Goal: Navigation & Orientation: Find specific page/section

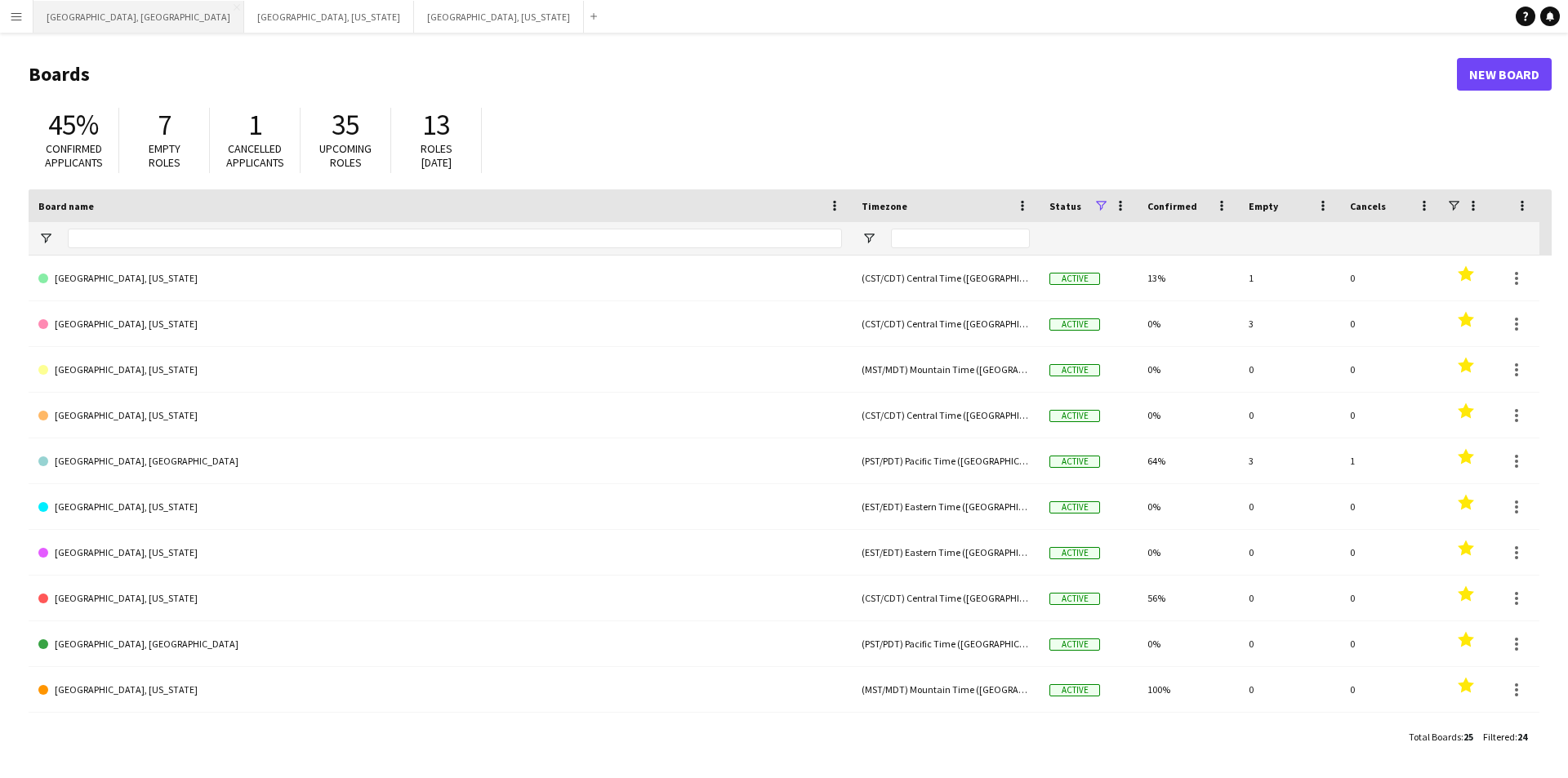
click at [76, 11] on button "[GEOGRAPHIC_DATA], [GEOGRAPHIC_DATA] Close" at bounding box center [138, 17] width 210 height 32
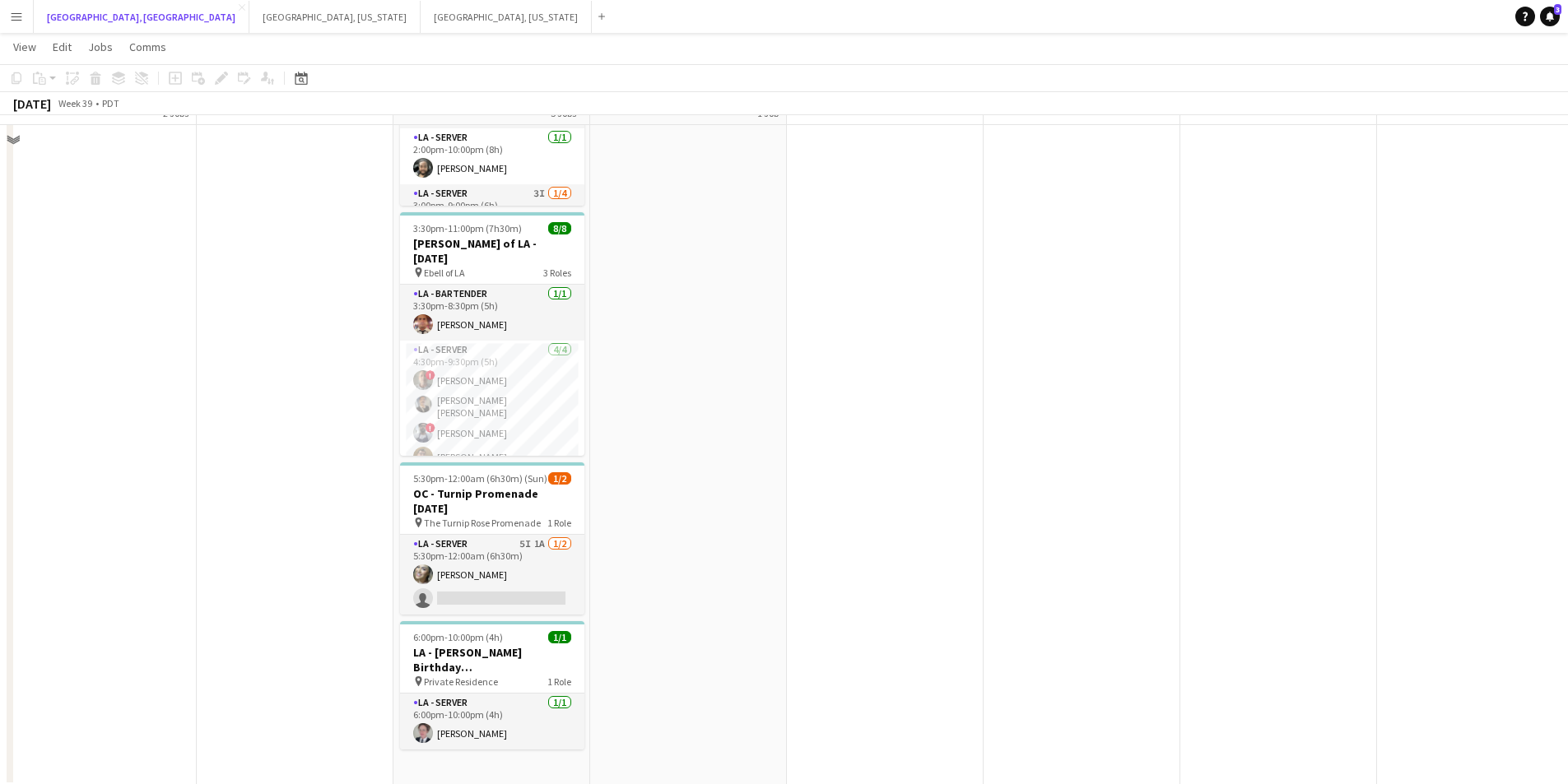
scroll to position [414, 0]
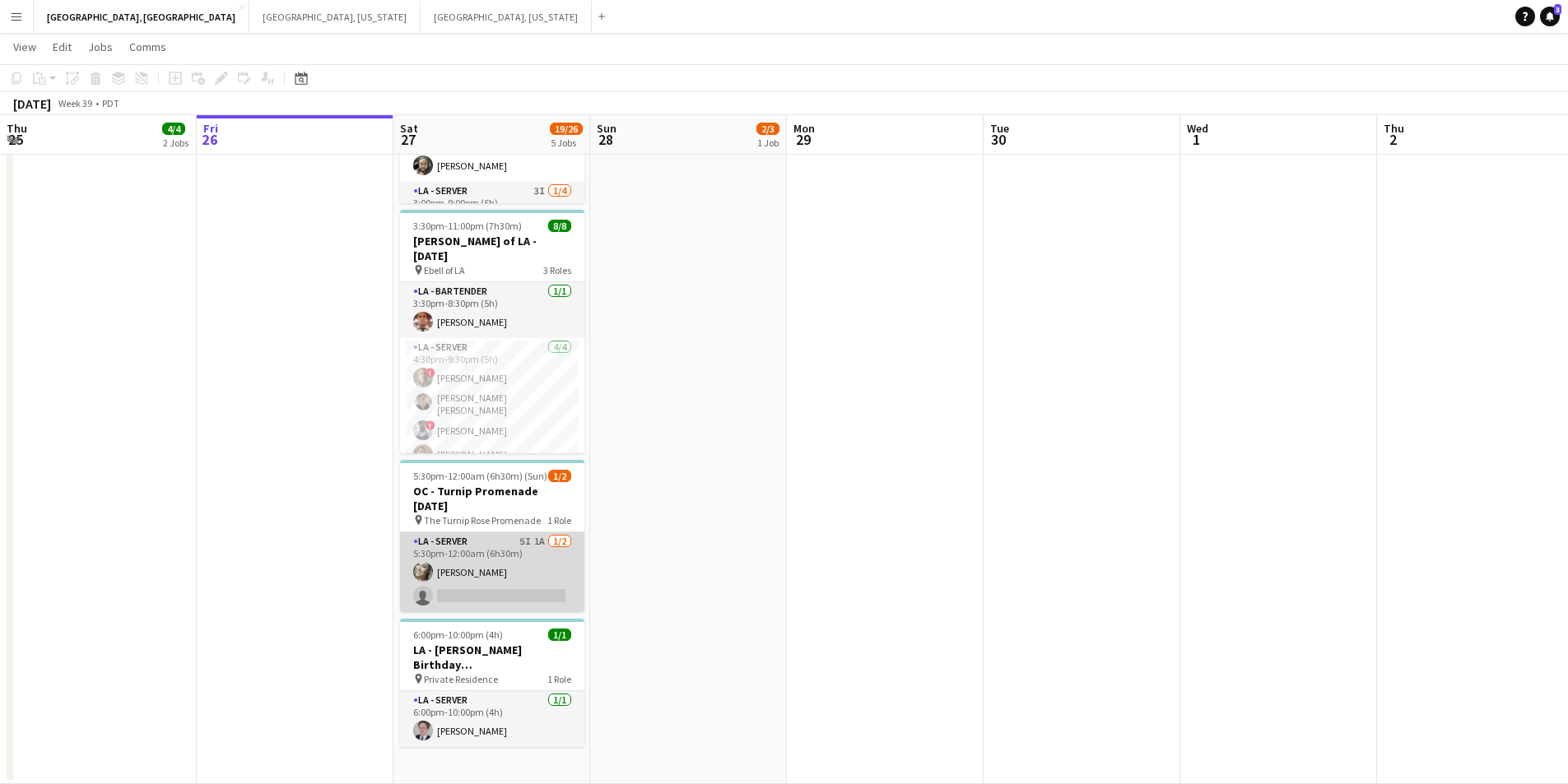
click at [540, 578] on app-card-role "LA - Server 5I 1A [DATE] 5:30pm-12:00am (6h30m) [PERSON_NAME] single-neutral-ac…" at bounding box center [493, 572] width 185 height 80
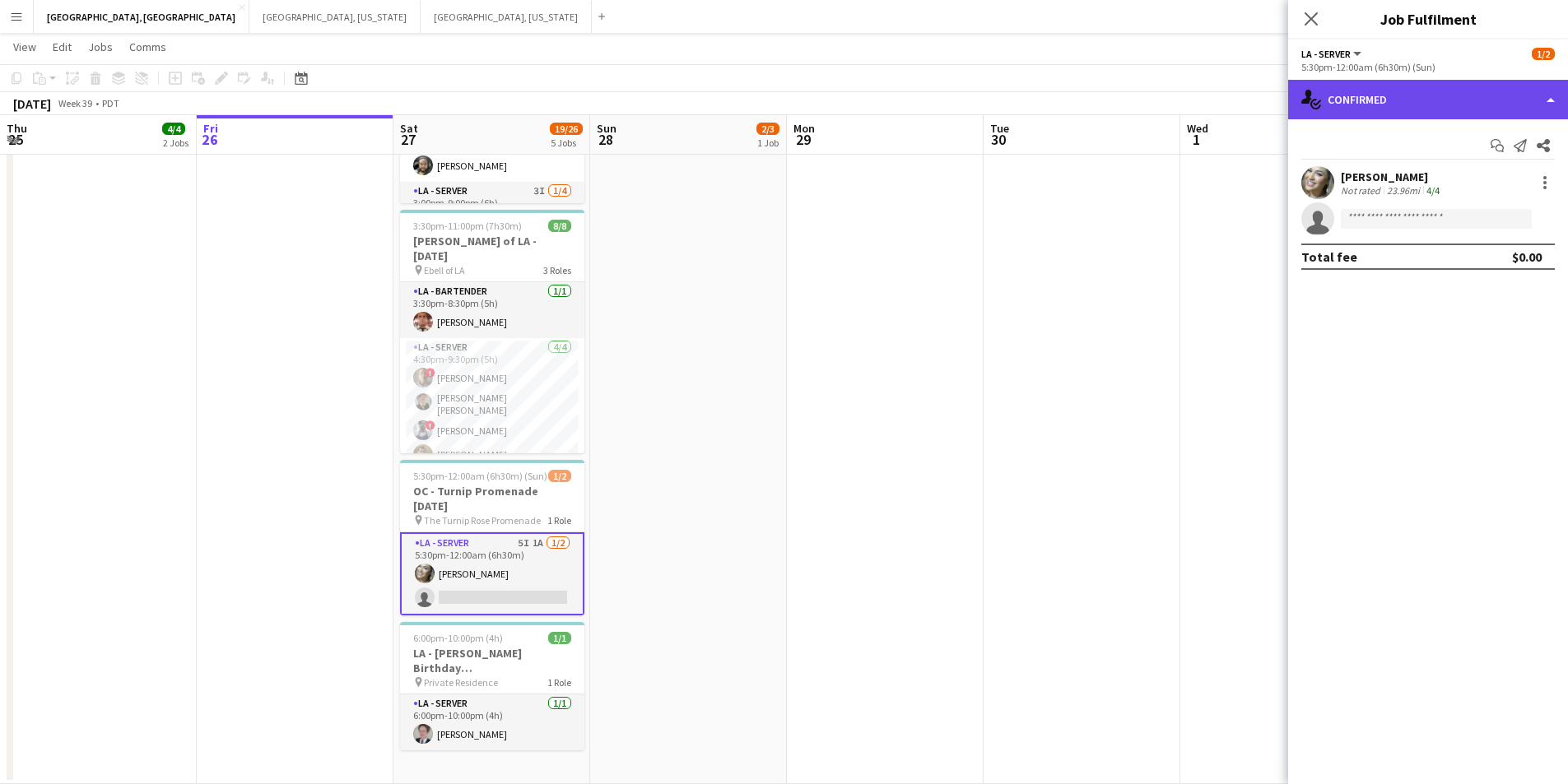
click at [1532, 114] on div "single-neutral-actions-check-2 Confirmed" at bounding box center [1428, 100] width 280 height 40
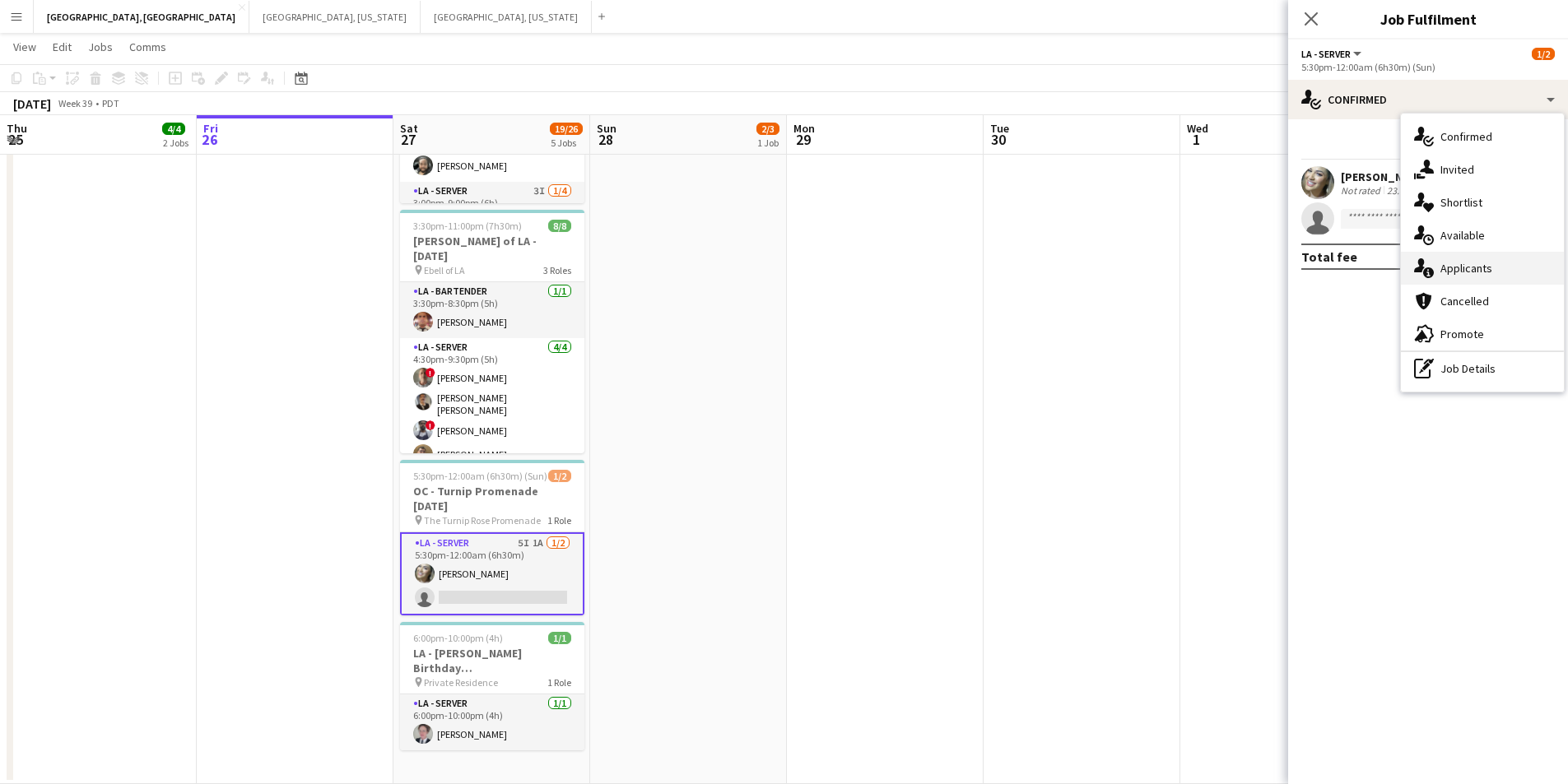
click at [1473, 256] on div "single-neutral-actions-information Applicants" at bounding box center [1482, 268] width 163 height 33
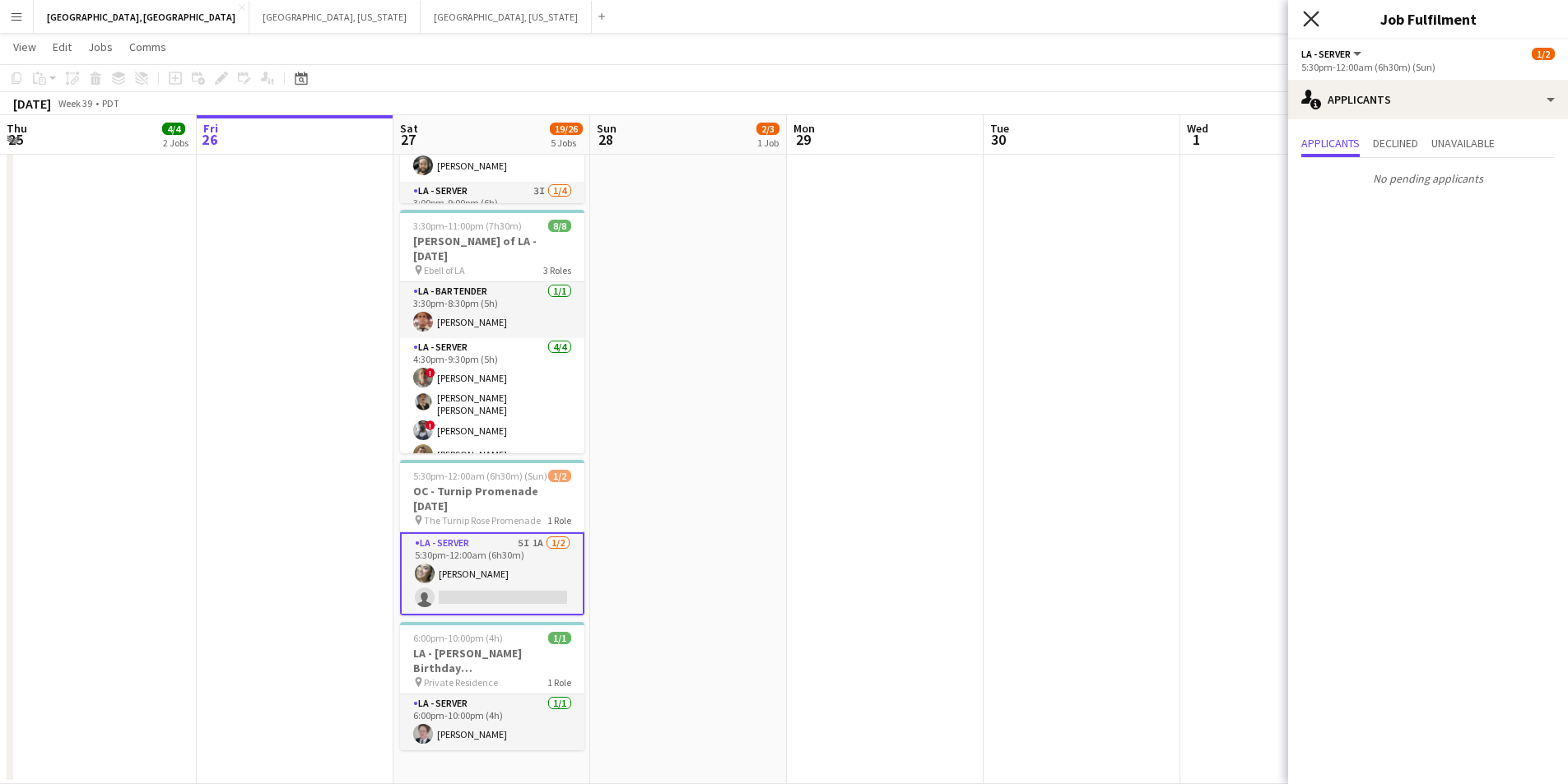
click at [1305, 22] on icon "Close pop-in" at bounding box center [1311, 18] width 16 height 16
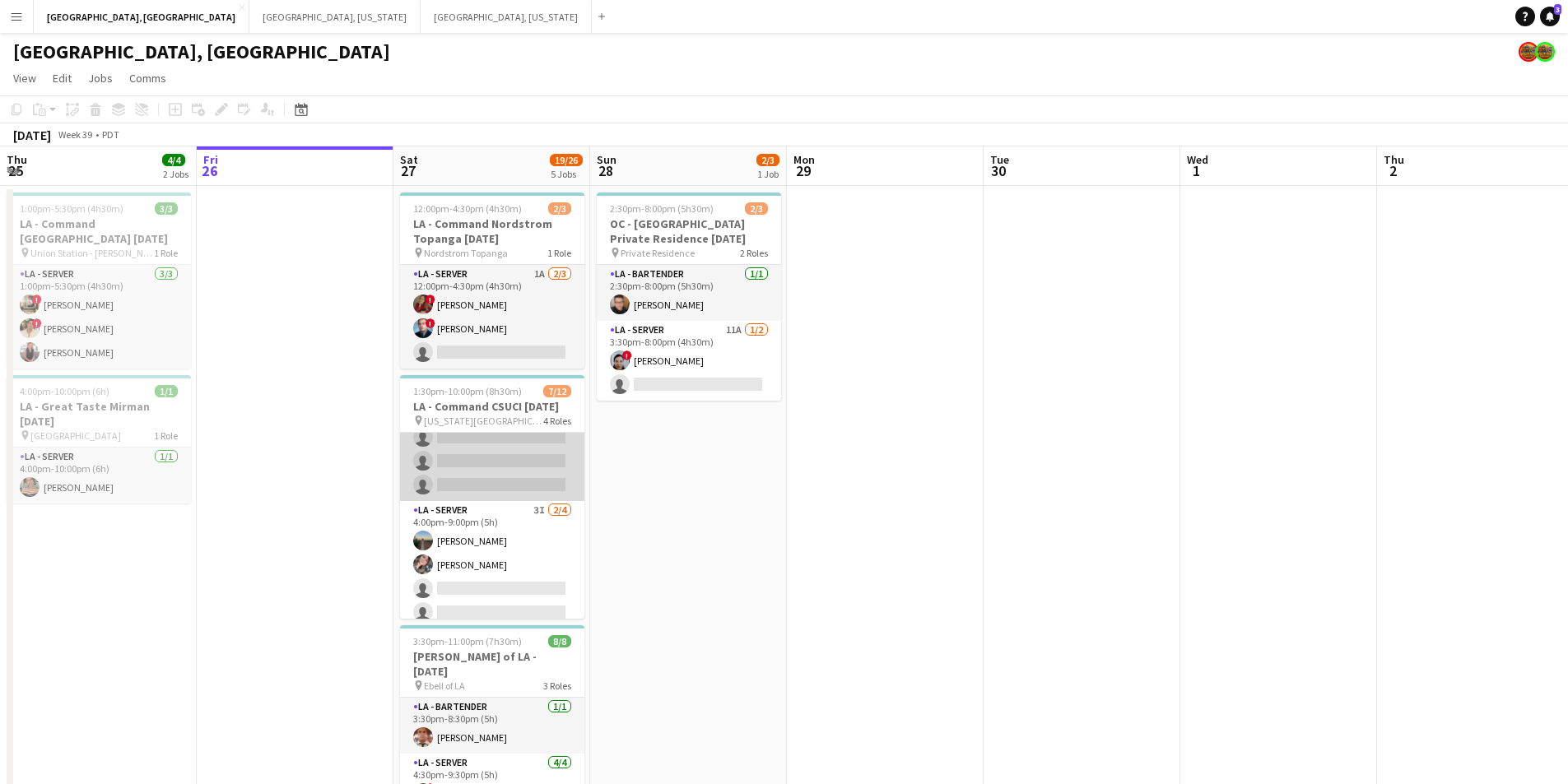
scroll to position [0, 0]
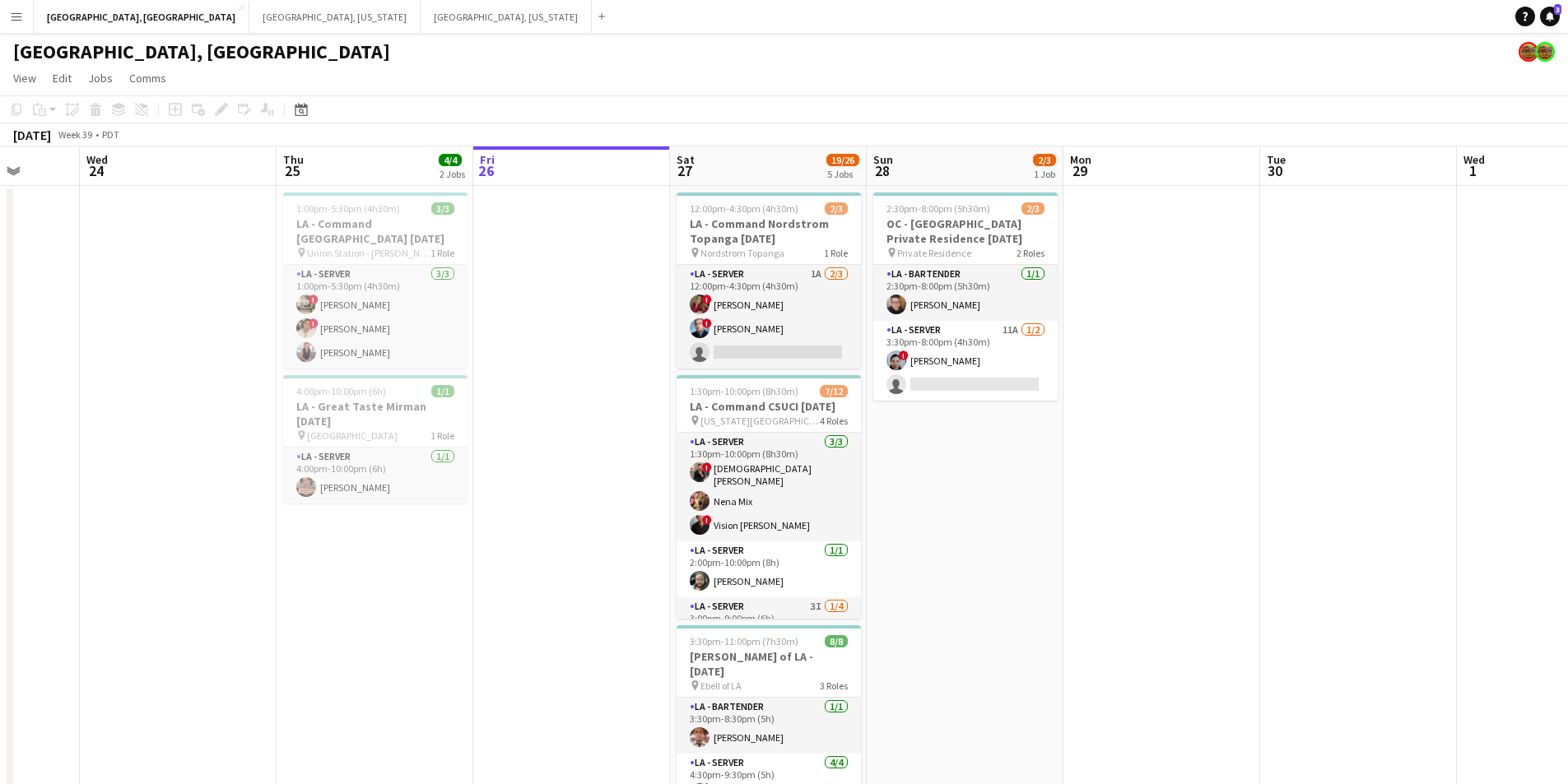
drag, startPoint x: 466, startPoint y: 316, endPoint x: 762, endPoint y: 257, distance: 301.8
click at [762, 257] on app-calendar-viewport "Sun 21 Mon 22 Tue 23 Wed 24 Thu 25 4/4 2 Jobs Fri 26 Sat 27 19/26 5 Jobs Sun 28…" at bounding box center [784, 673] width 1568 height 1054
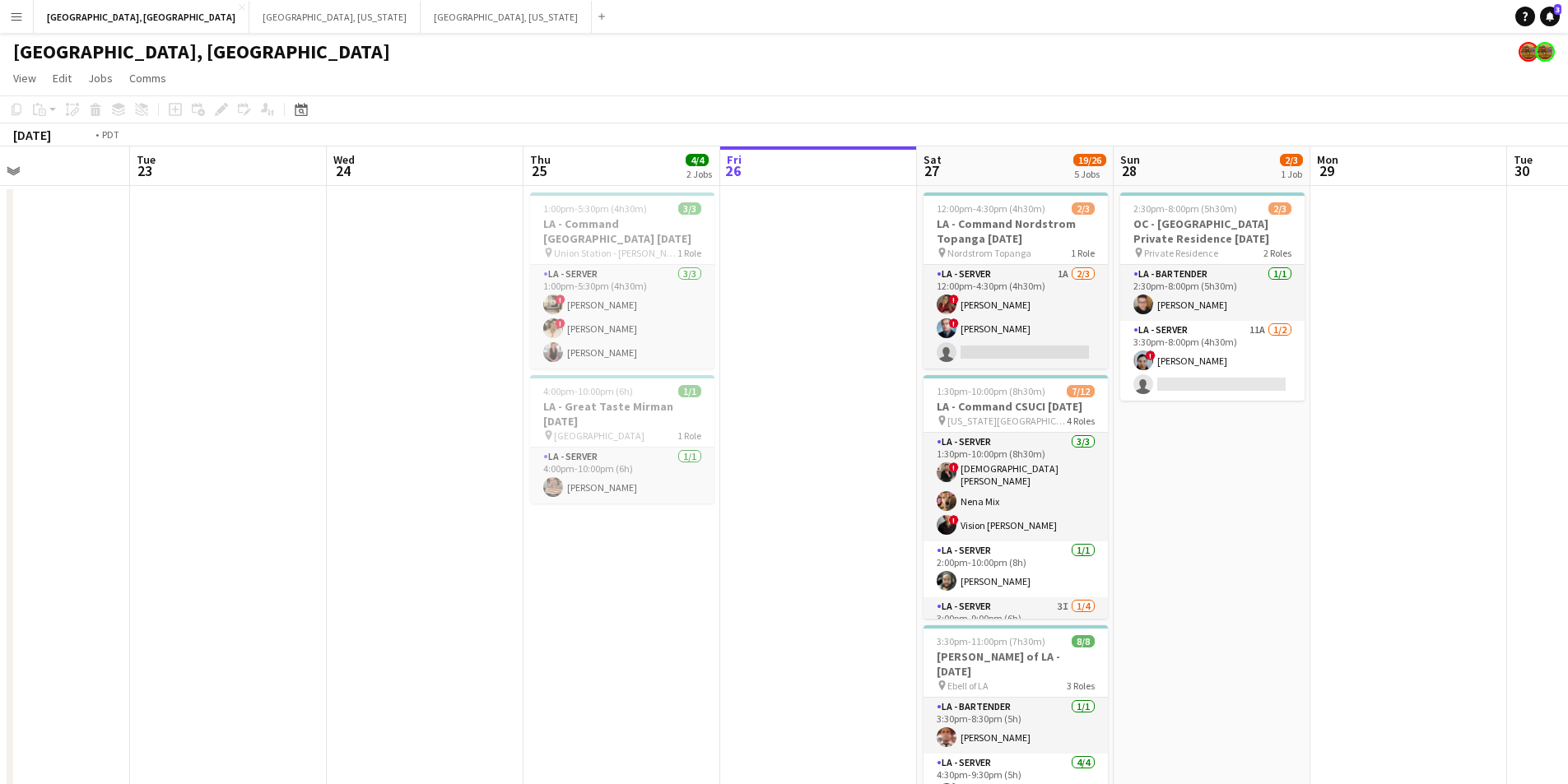
drag, startPoint x: 368, startPoint y: 324, endPoint x: 625, endPoint y: 295, distance: 258.6
click at [625, 295] on app-calendar-viewport "Sat 20 29/39 6 Jobs Sun 21 Mon 22 Tue 23 Wed 24 Thu 25 4/4 2 Jobs Fri 26 Sat 27…" at bounding box center [784, 741] width 1568 height 1189
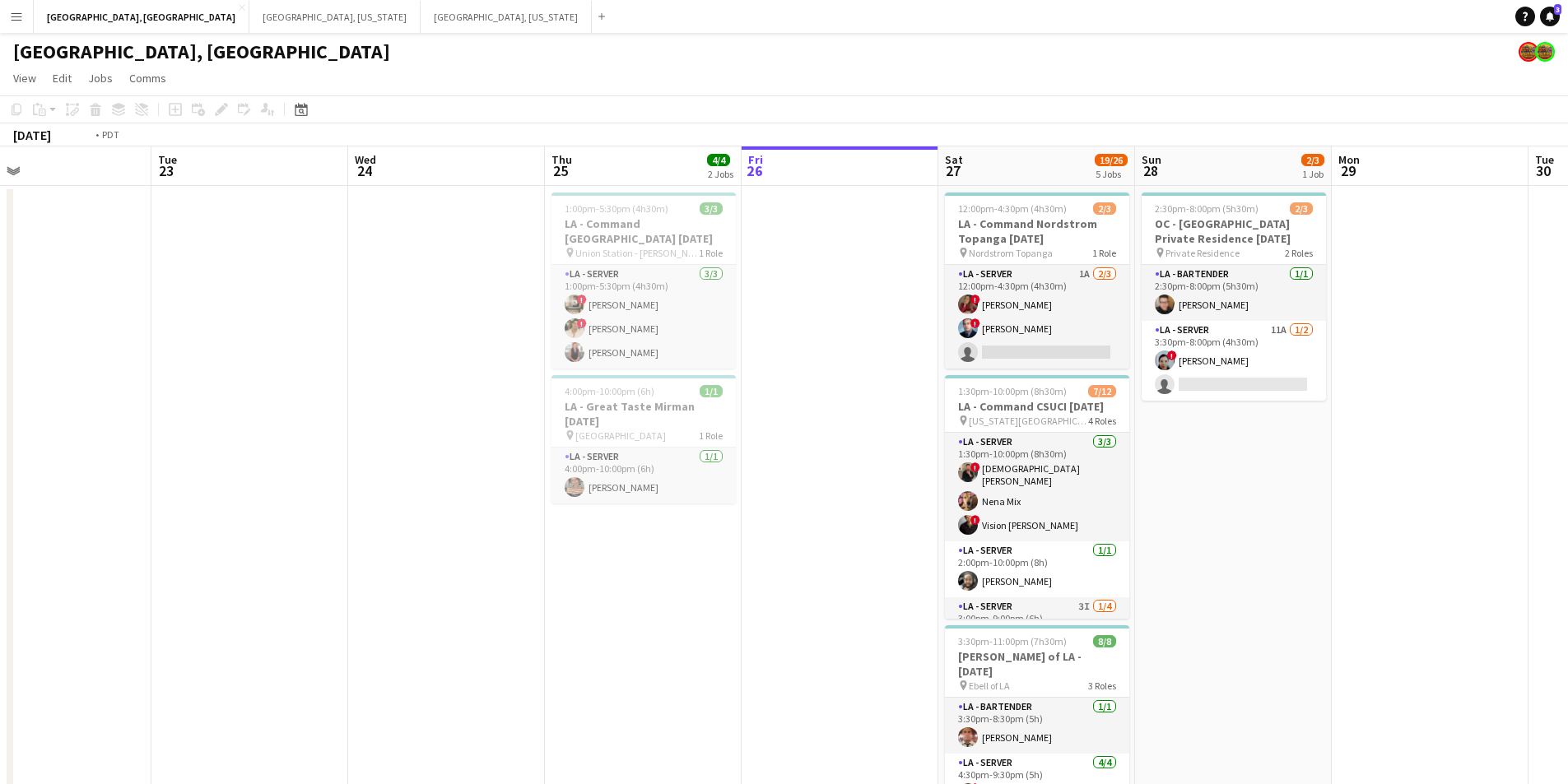
drag, startPoint x: 503, startPoint y: 293, endPoint x: 385, endPoint y: 293, distance: 118.0
click at [385, 293] on app-calendar-viewport "Fri 19 2/2 2 Jobs Sat 20 29/39 6 Jobs Sun 21 Mon 22 Tue 23 Wed 24 Thu 25 4/4 2 …" at bounding box center [784, 741] width 1568 height 1189
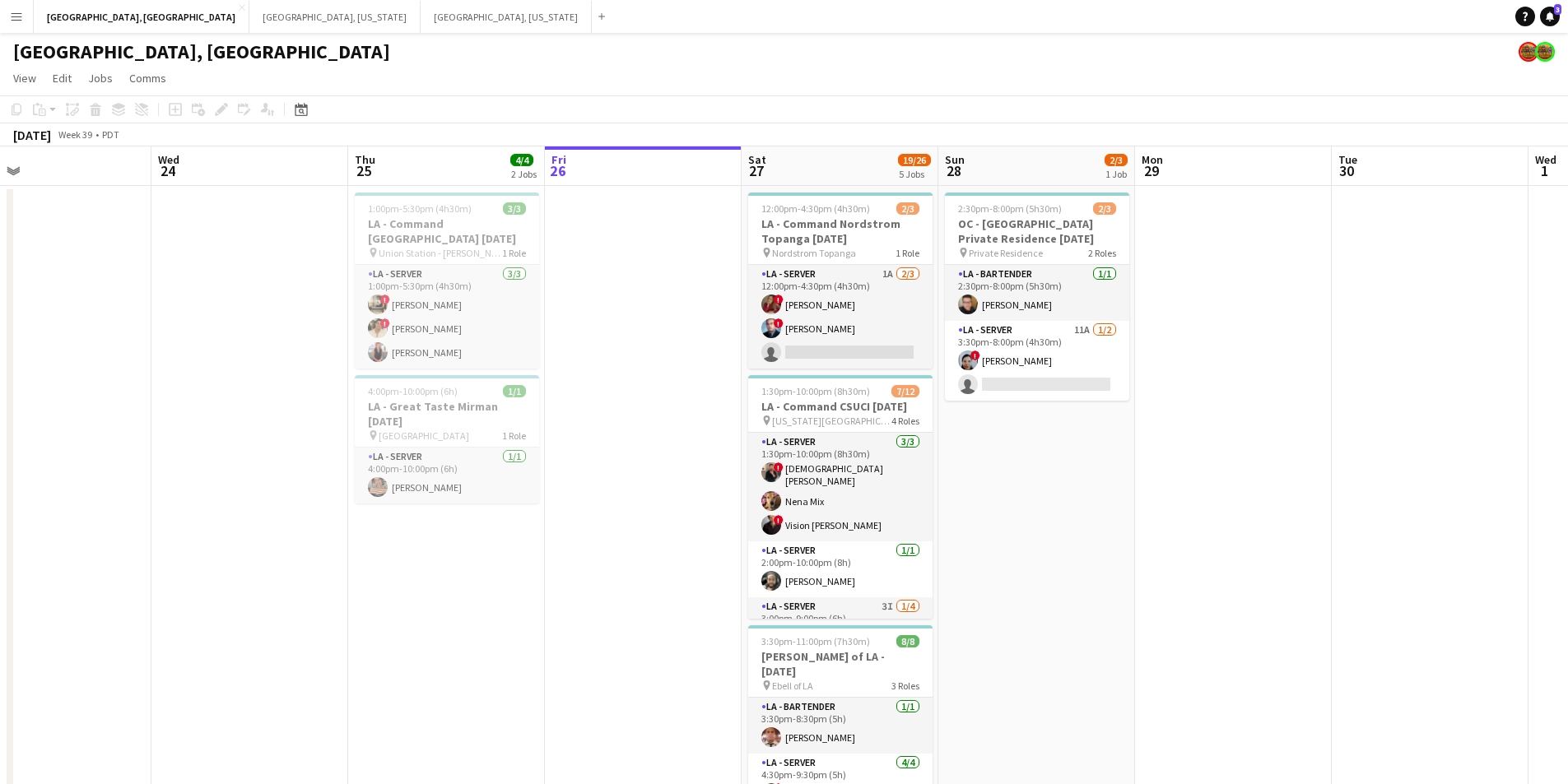
drag, startPoint x: 405, startPoint y: 294, endPoint x: 133, endPoint y: 295, distance: 272.0
click at [179, 294] on app-calendar-viewport "Sat 20 29/39 6 Jobs Sun 21 Mon 22 Tue 23 Wed 24 Thu 25 4/4 2 Jobs Fri 26 Sat 27…" at bounding box center [784, 741] width 1568 height 1189
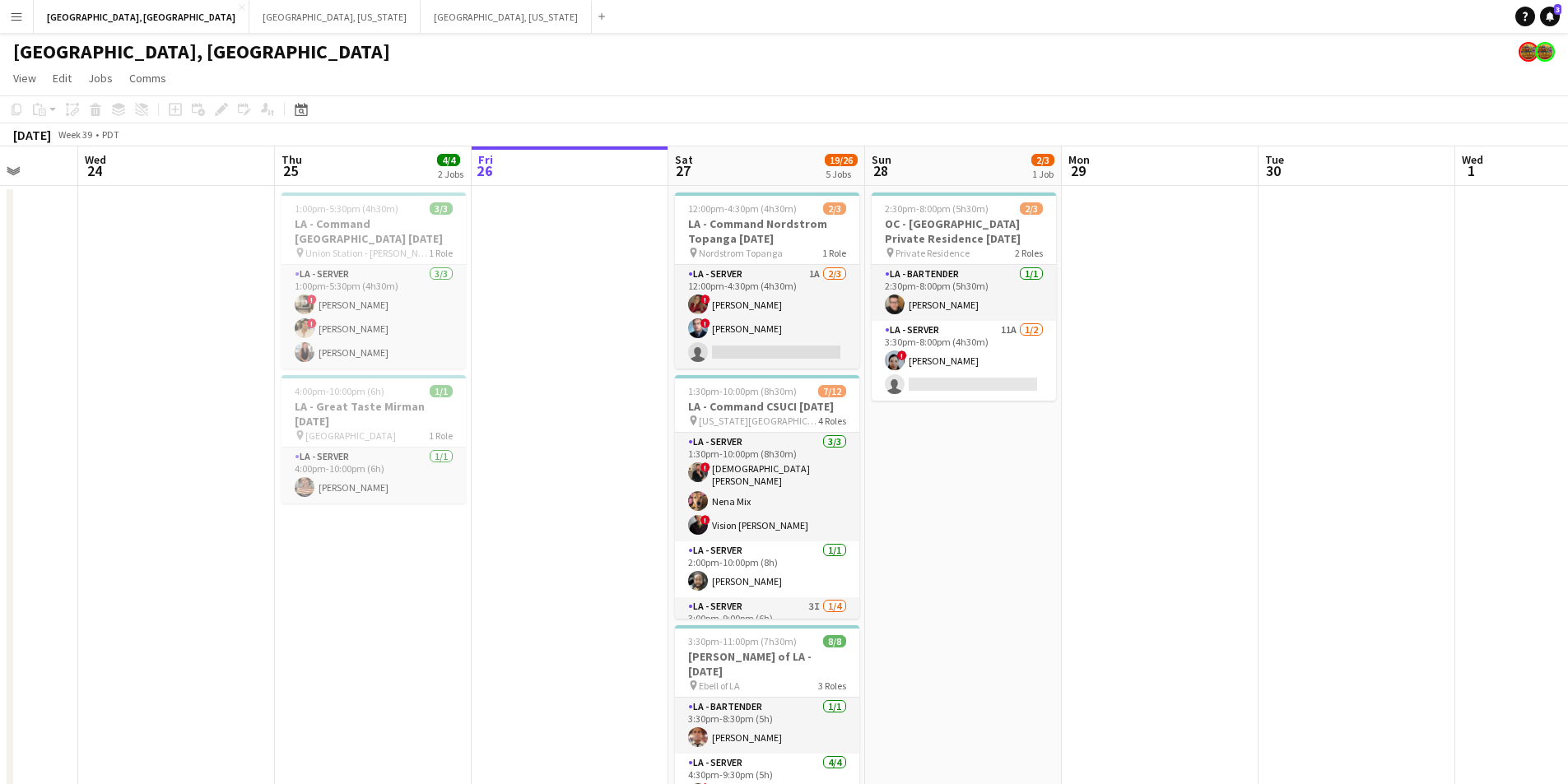
click at [1073, 328] on app-calendar-viewport "Sun 21 Mon 22 Tue 23 Wed 24 Thu 25 4/4 2 Jobs Fri 26 Sat 27 19/26 5 Jobs Sun 28…" at bounding box center [784, 741] width 1568 height 1189
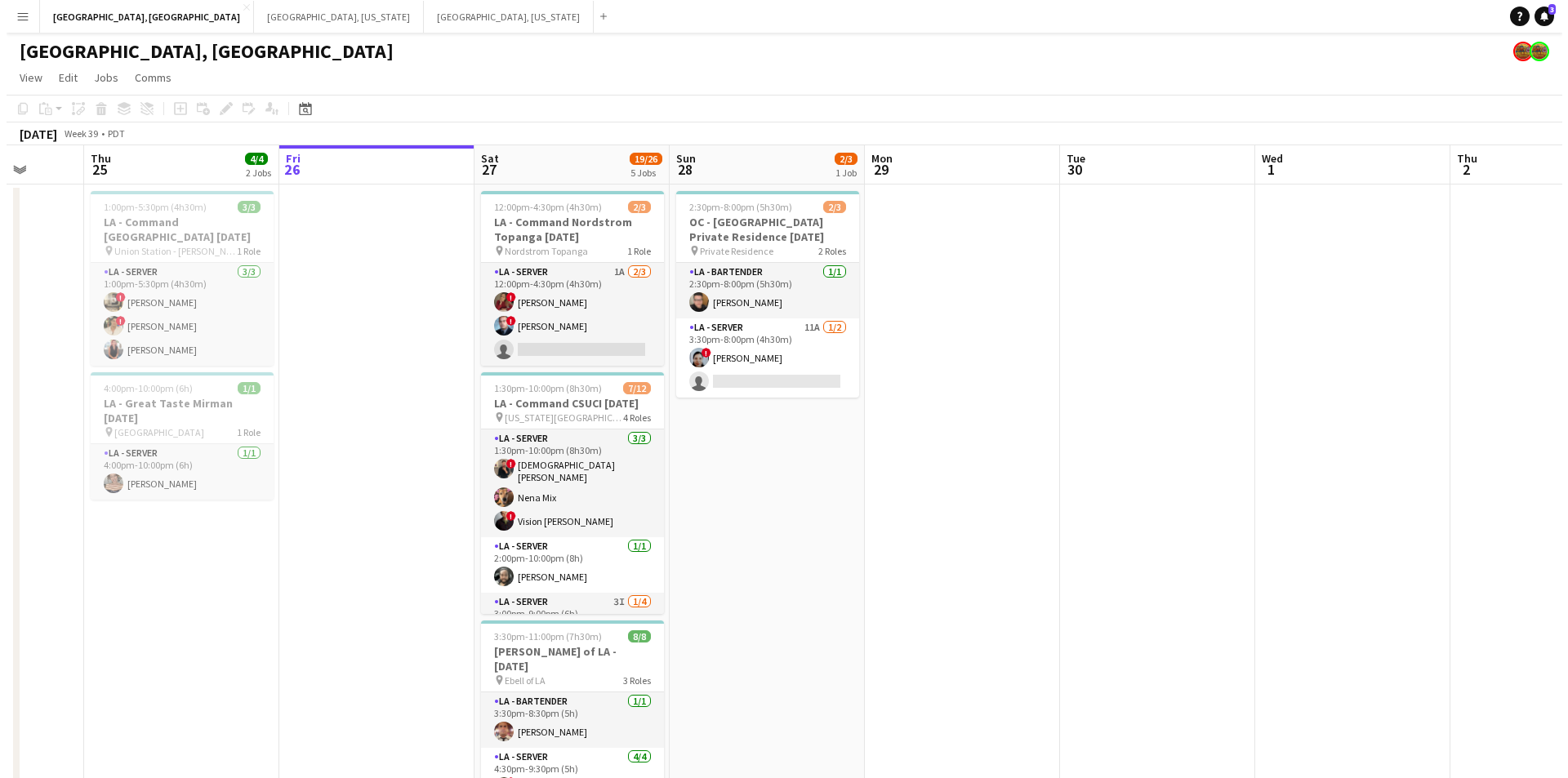
scroll to position [0, 510]
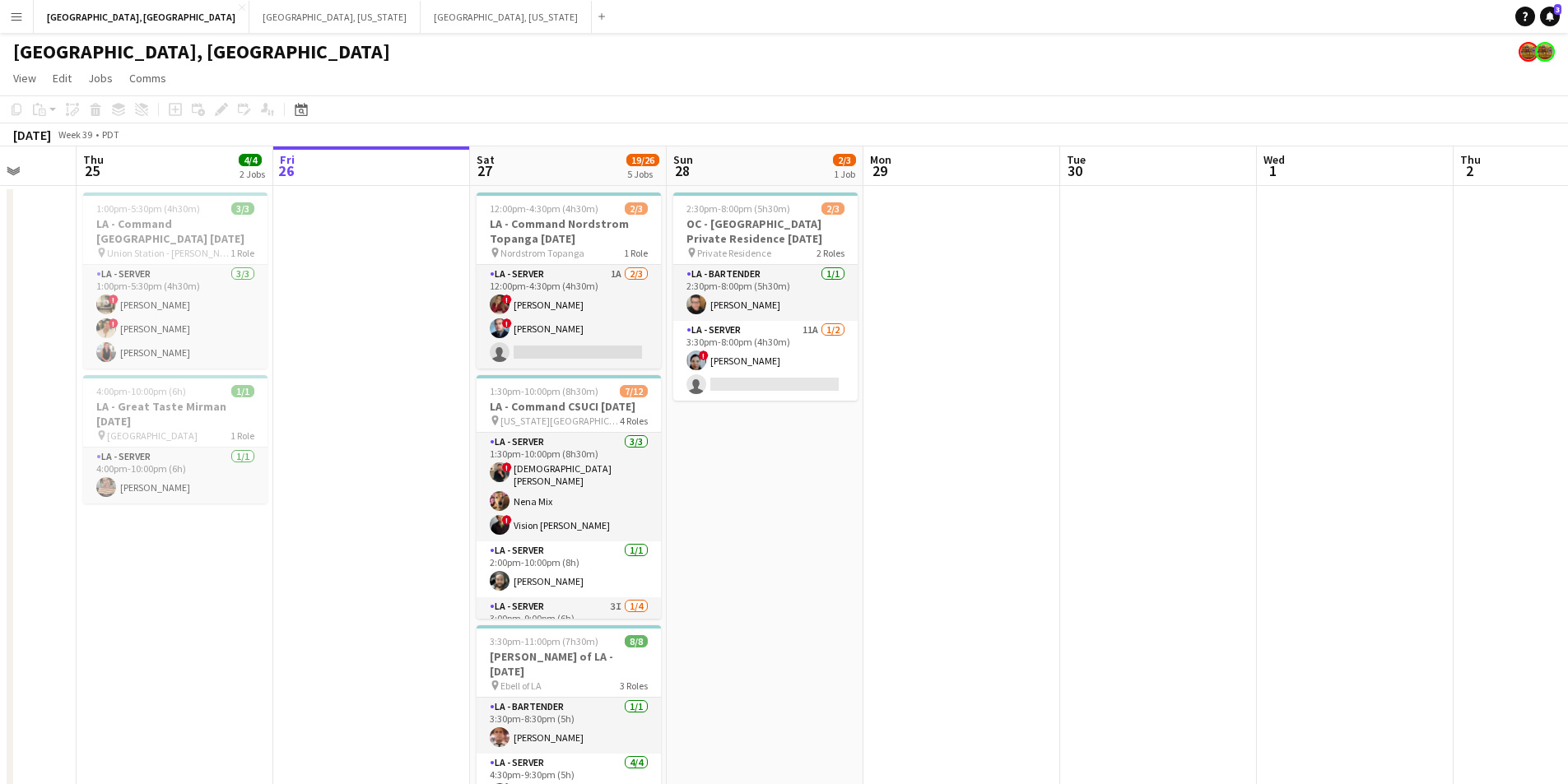
click at [0, 17] on button "Menu" at bounding box center [16, 16] width 33 height 33
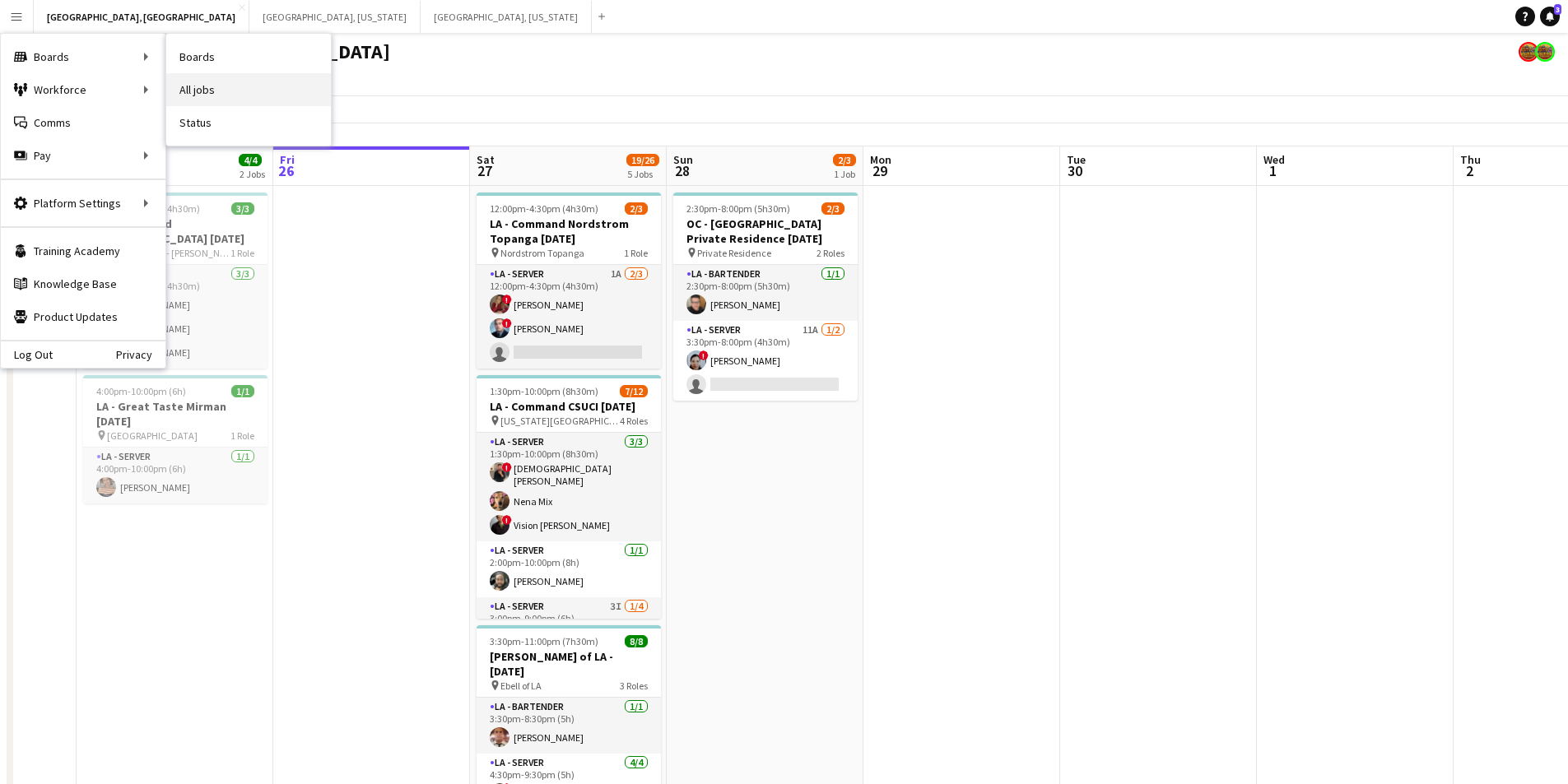
click at [206, 84] on link "All jobs" at bounding box center [248, 90] width 165 height 33
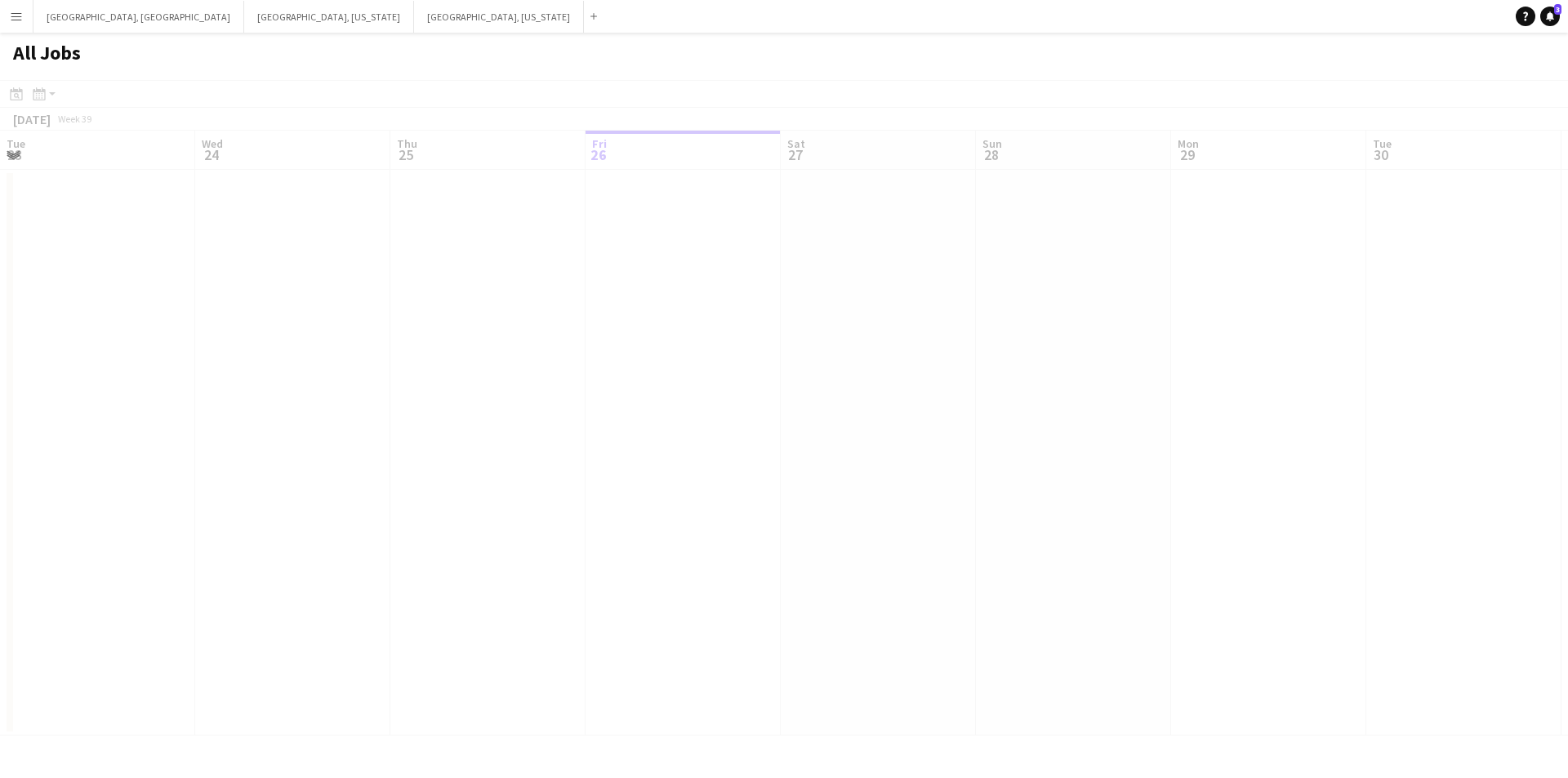
scroll to position [0, 391]
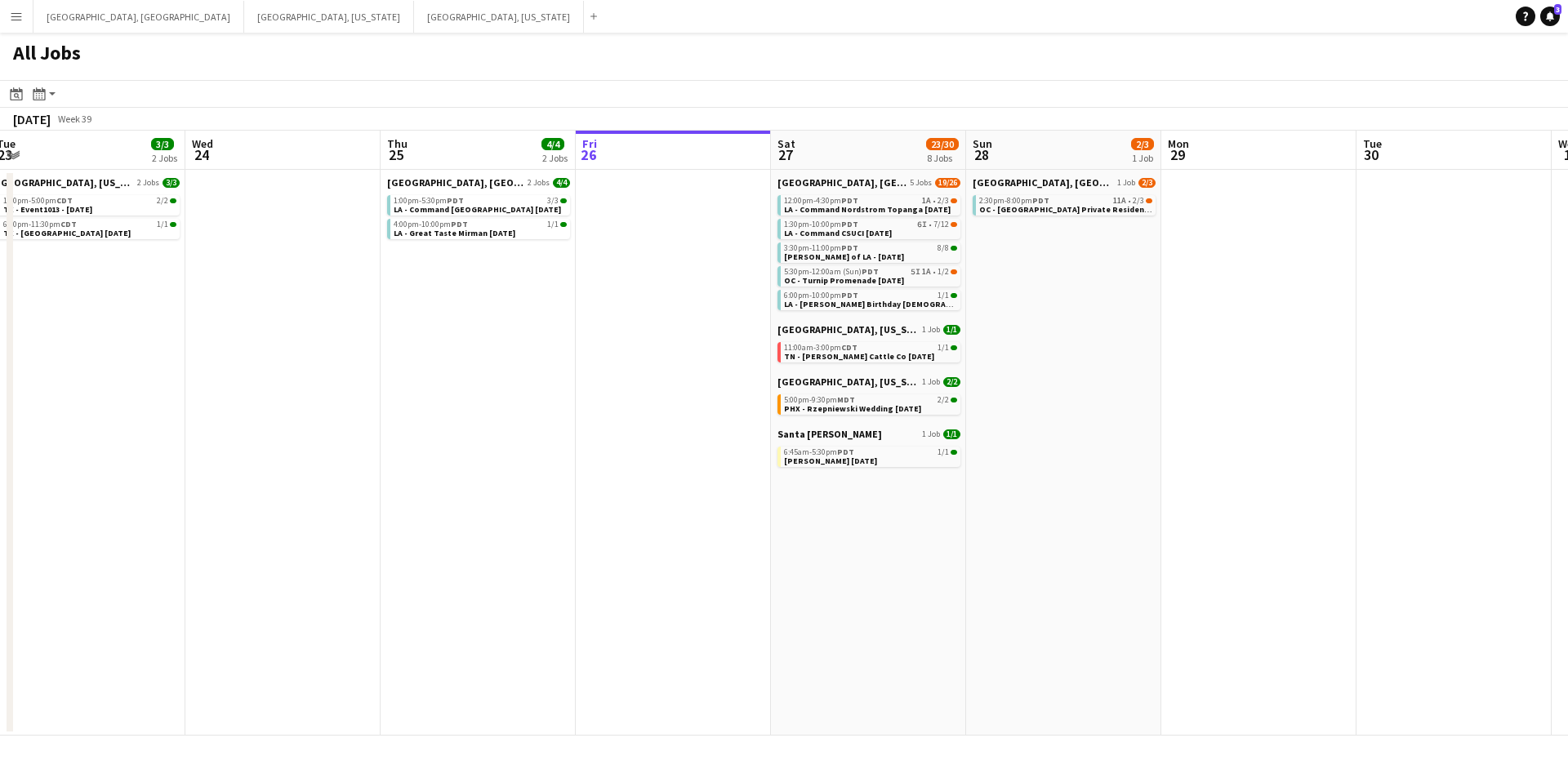
drag, startPoint x: 301, startPoint y: 522, endPoint x: 682, endPoint y: 533, distance: 381.2
click at [682, 533] on app-calendar-viewport "Sun 21 Mon 22 1/1 1 Job Tue 23 3/3 2 Jobs Wed 24 Thu 25 4/4 2 Jobs Fri 26 Sat 2…" at bounding box center [784, 433] width 1568 height 605
drag, startPoint x: 605, startPoint y: 544, endPoint x: 604, endPoint y: 533, distance: 11.0
click at [604, 533] on app-calendar-viewport "Fri 19 2/2 2 Jobs Sat 20 37/47 10 Jobs Sun 21 Mon 22 1/1 1 Job Tue 23 3/3 2 Job…" at bounding box center [784, 433] width 1568 height 605
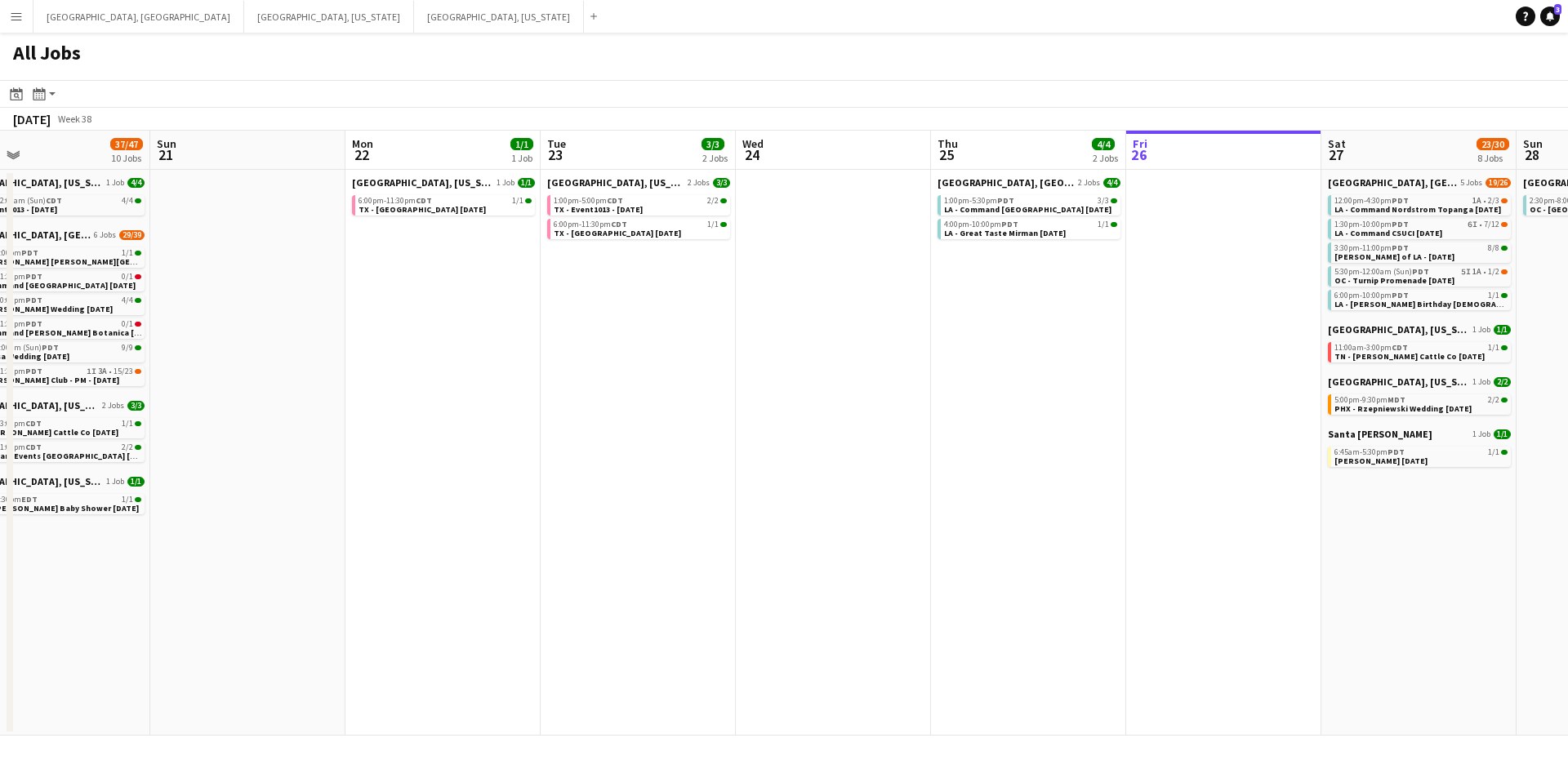
drag, startPoint x: 905, startPoint y: 542, endPoint x: 1243, endPoint y: 489, distance: 342.1
click at [1243, 489] on app-calendar-viewport "Thu 18 1/1 1 Job Fri 19 2/2 2 Jobs Sat 20 37/47 10 Jobs Sun 21 Mon 22 1/1 1 Job…" at bounding box center [784, 433] width 1568 height 605
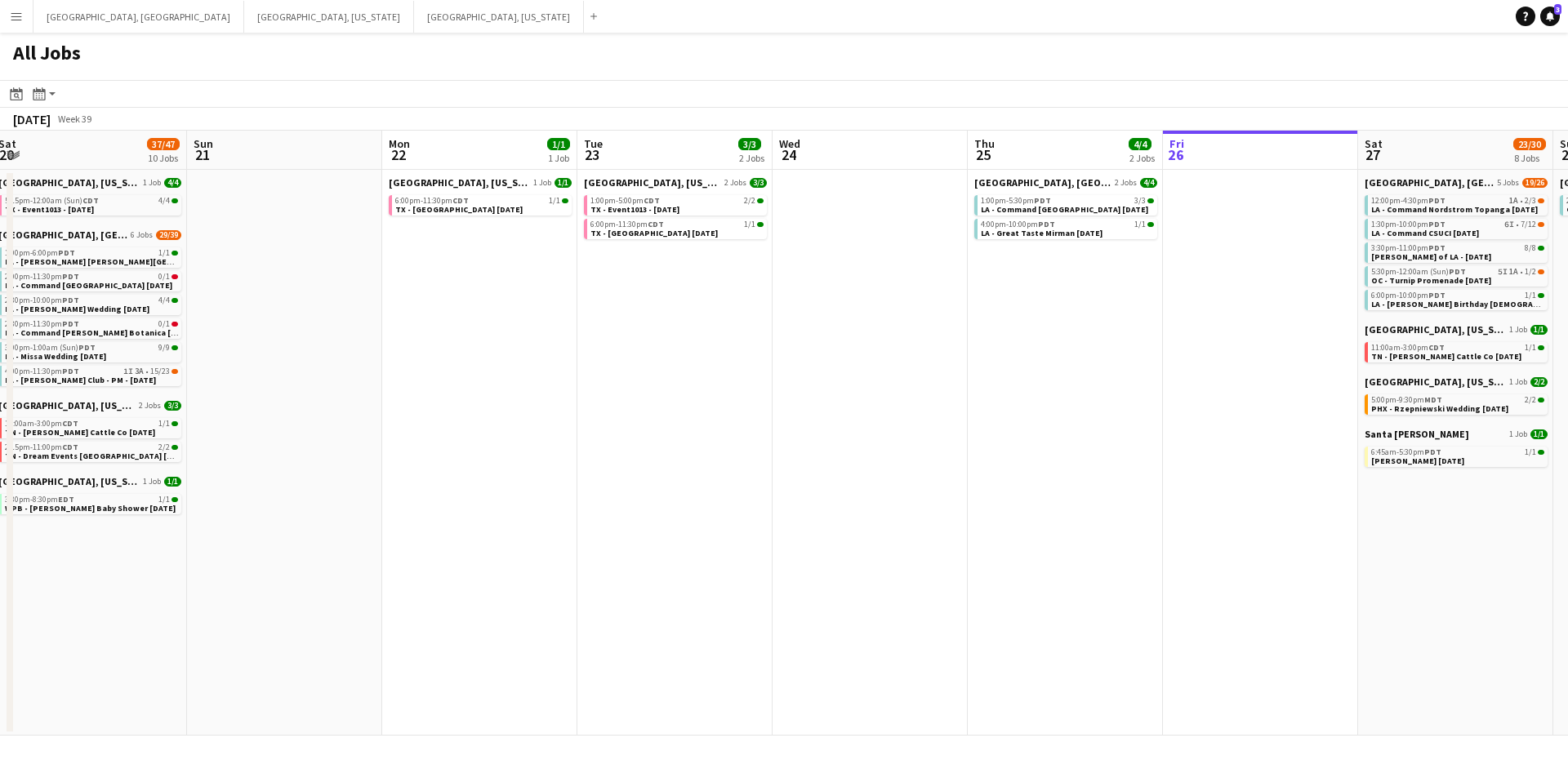
drag, startPoint x: 1012, startPoint y: 497, endPoint x: 1052, endPoint y: 494, distance: 40.1
click at [1052, 494] on app-calendar-viewport "Thu 18 1/1 1 Job Fri 19 2/2 2 Jobs Sat 20 37/47 10 Jobs Sun 21 Mon 22 1/1 1 Job…" at bounding box center [784, 433] width 1568 height 605
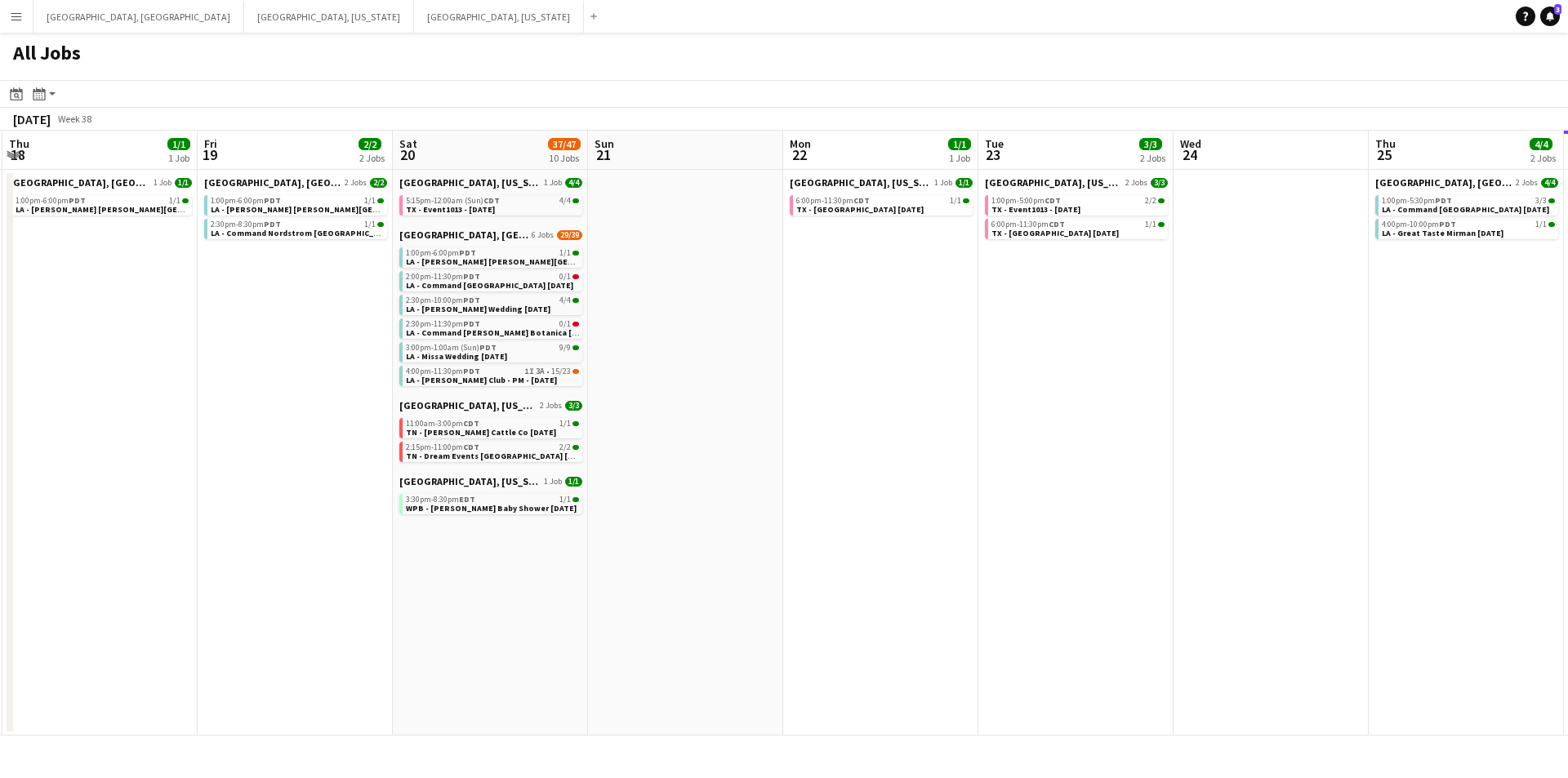
scroll to position [0, 445]
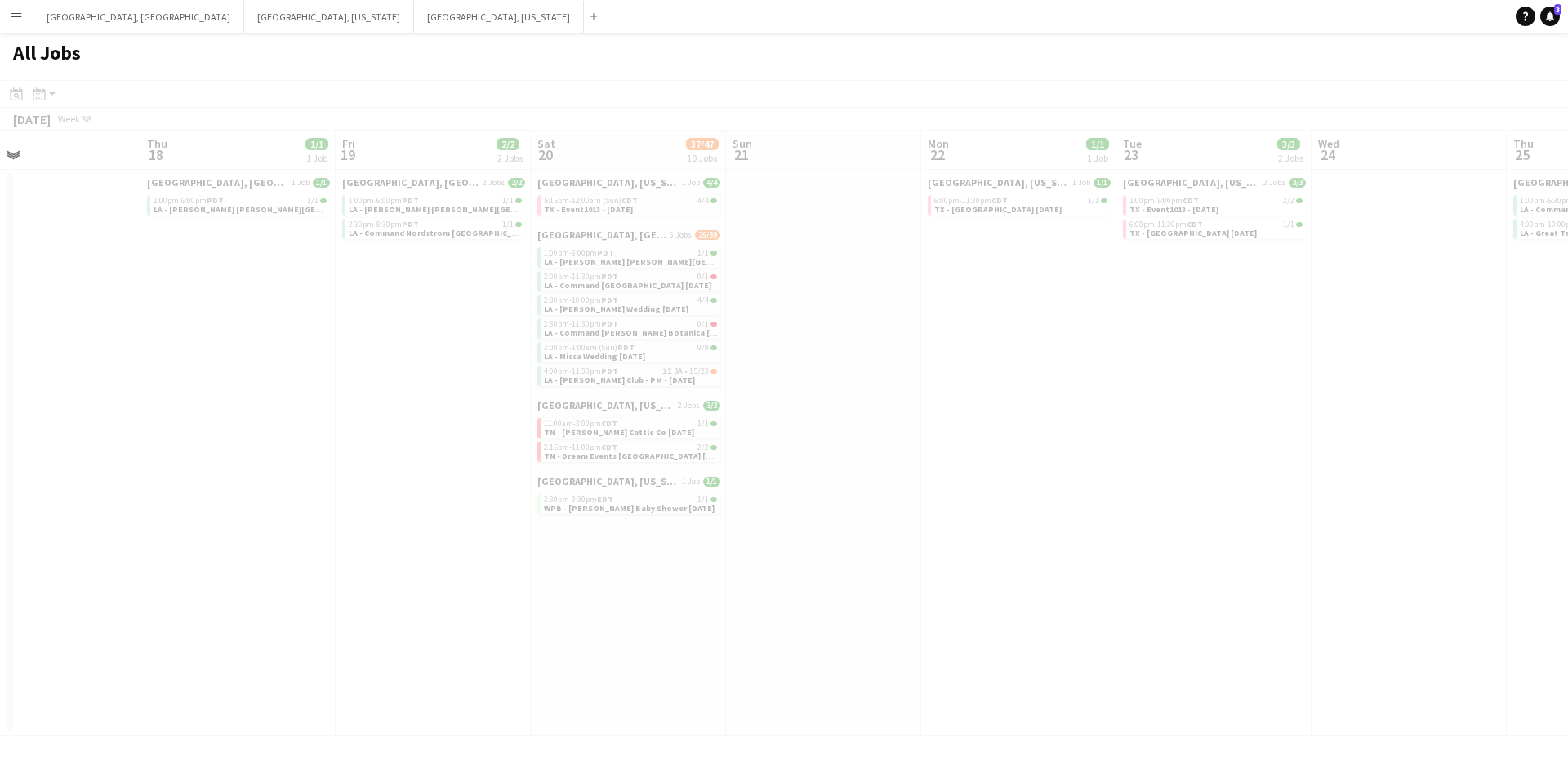
drag, startPoint x: 971, startPoint y: 507, endPoint x: 984, endPoint y: 510, distance: 13.3
click at [984, 510] on app-all-jobs "All Jobs Date picker [DATE] [DATE] [DATE] M [DATE] T [DATE] W [DATE] T [DATE] F…" at bounding box center [784, 384] width 1568 height 703
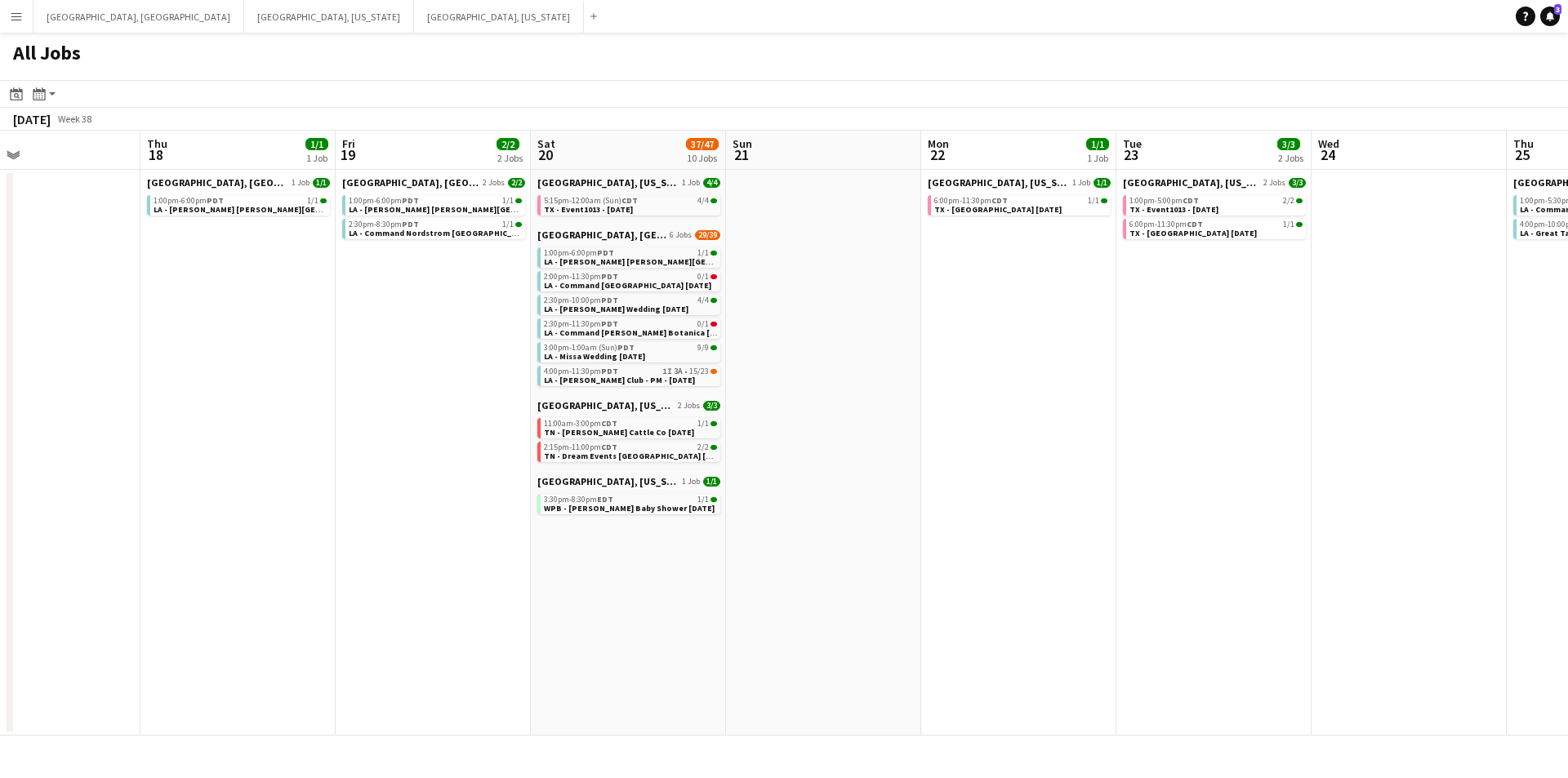
drag, startPoint x: 1262, startPoint y: 507, endPoint x: 752, endPoint y: 536, distance: 510.8
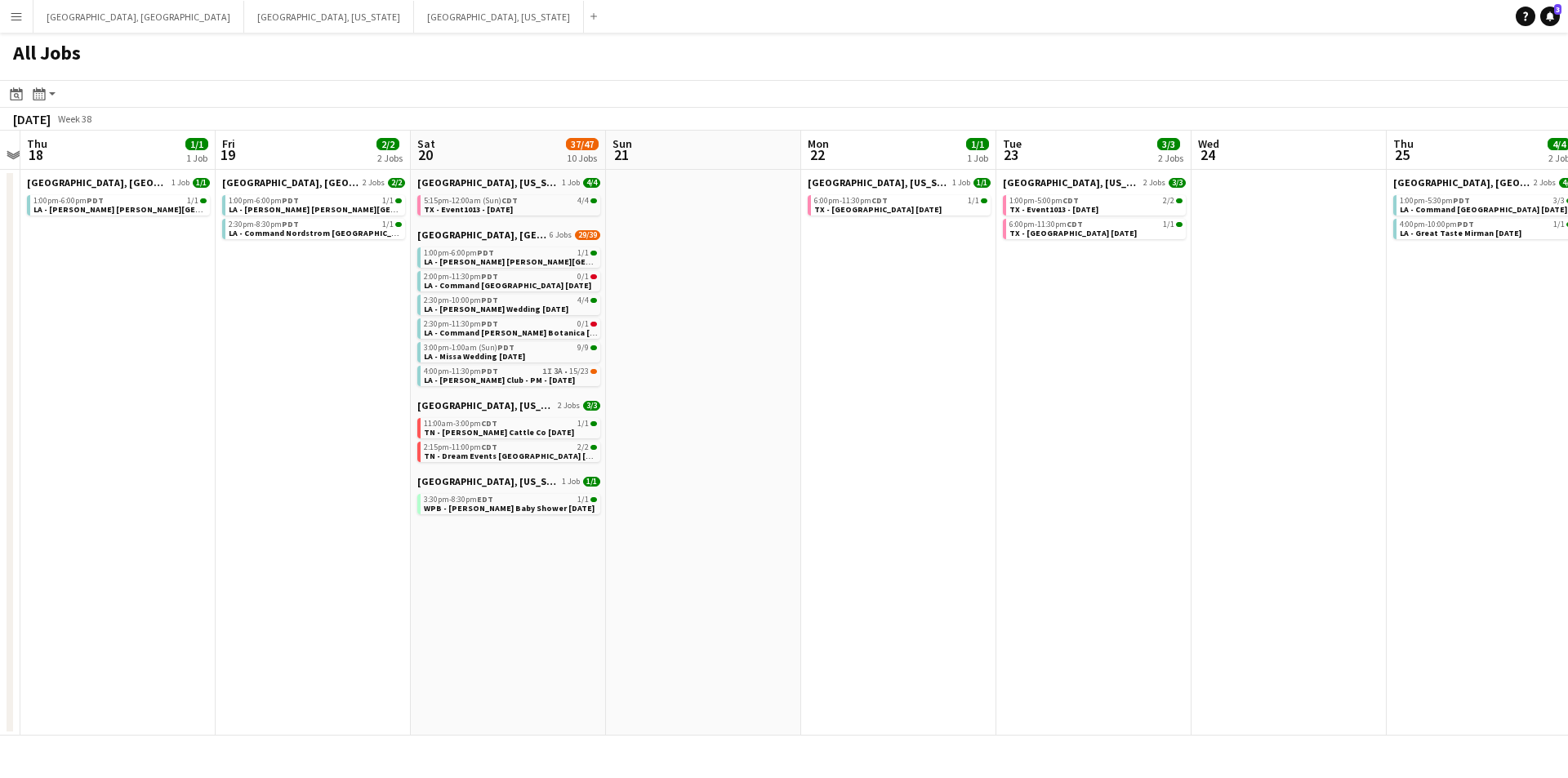
drag, startPoint x: 1349, startPoint y: 523, endPoint x: 827, endPoint y: 536, distance: 522.2
click at [823, 534] on app-calendar-viewport "Mon 15 Tue 16 43/53 1 Job Wed 17 Thu 18 1/1 1 Job Fri 19 2/2 2 Jobs Sat 20 37/4…" at bounding box center [784, 433] width 1568 height 605
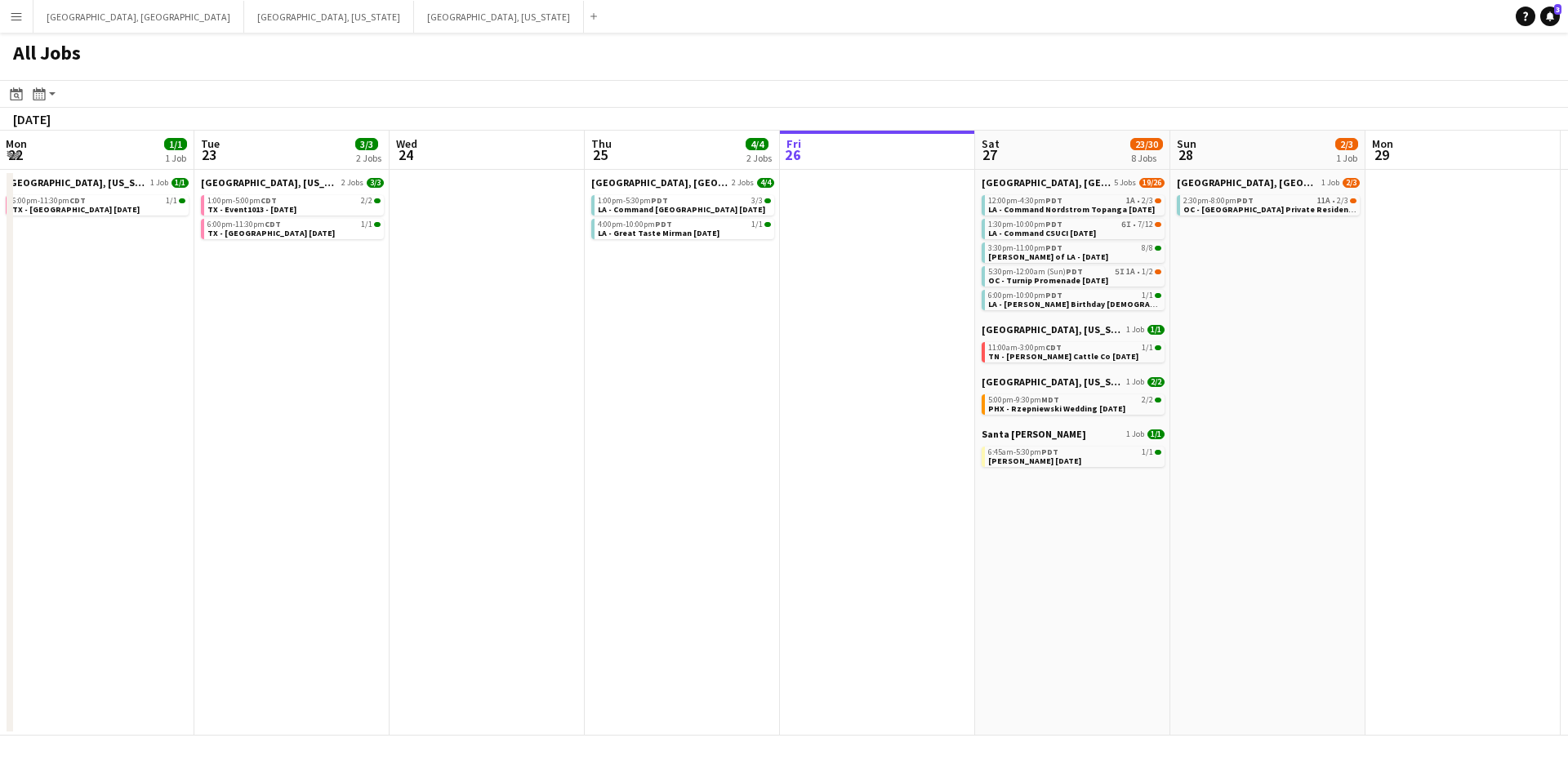
drag, startPoint x: 953, startPoint y: 529, endPoint x: 1034, endPoint y: 529, distance: 81.0
click at [837, 529] on app-calendar-viewport "Fri 19 2/2 2 Jobs Sat 20 37/47 10 Jobs Sun 21 Mon 22 1/1 1 Job Tue 23 3/3 2 Job…" at bounding box center [784, 433] width 1568 height 605
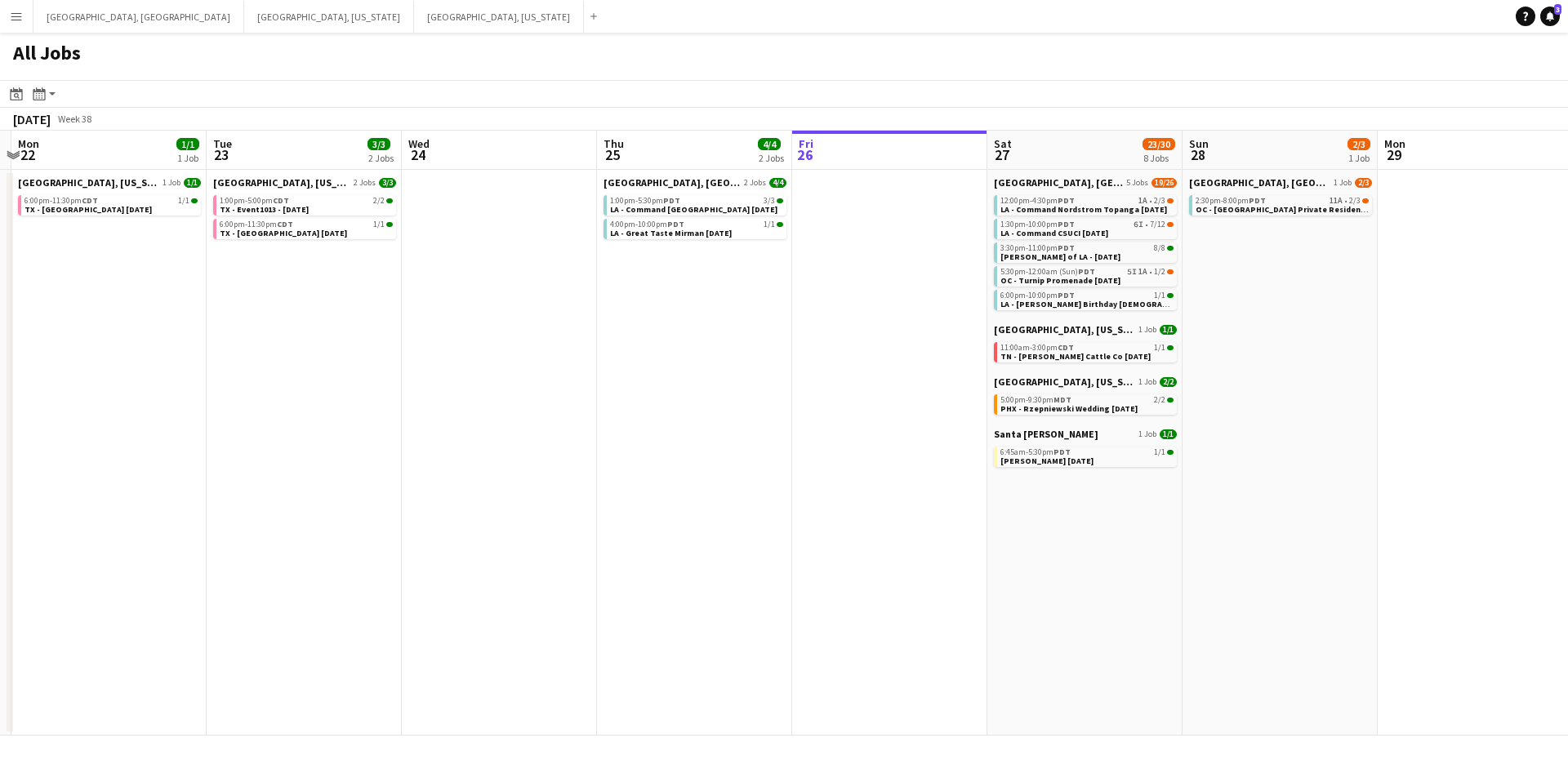
drag, startPoint x: 805, startPoint y: 529, endPoint x: 878, endPoint y: 532, distance: 73.1
click at [758, 530] on app-calendar-viewport "Fri 19 2/2 2 Jobs Sat 20 37/47 10 Jobs Sun 21 Mon 22 1/1 1 Job Tue 23 3/3 2 Job…" at bounding box center [784, 433] width 1568 height 605
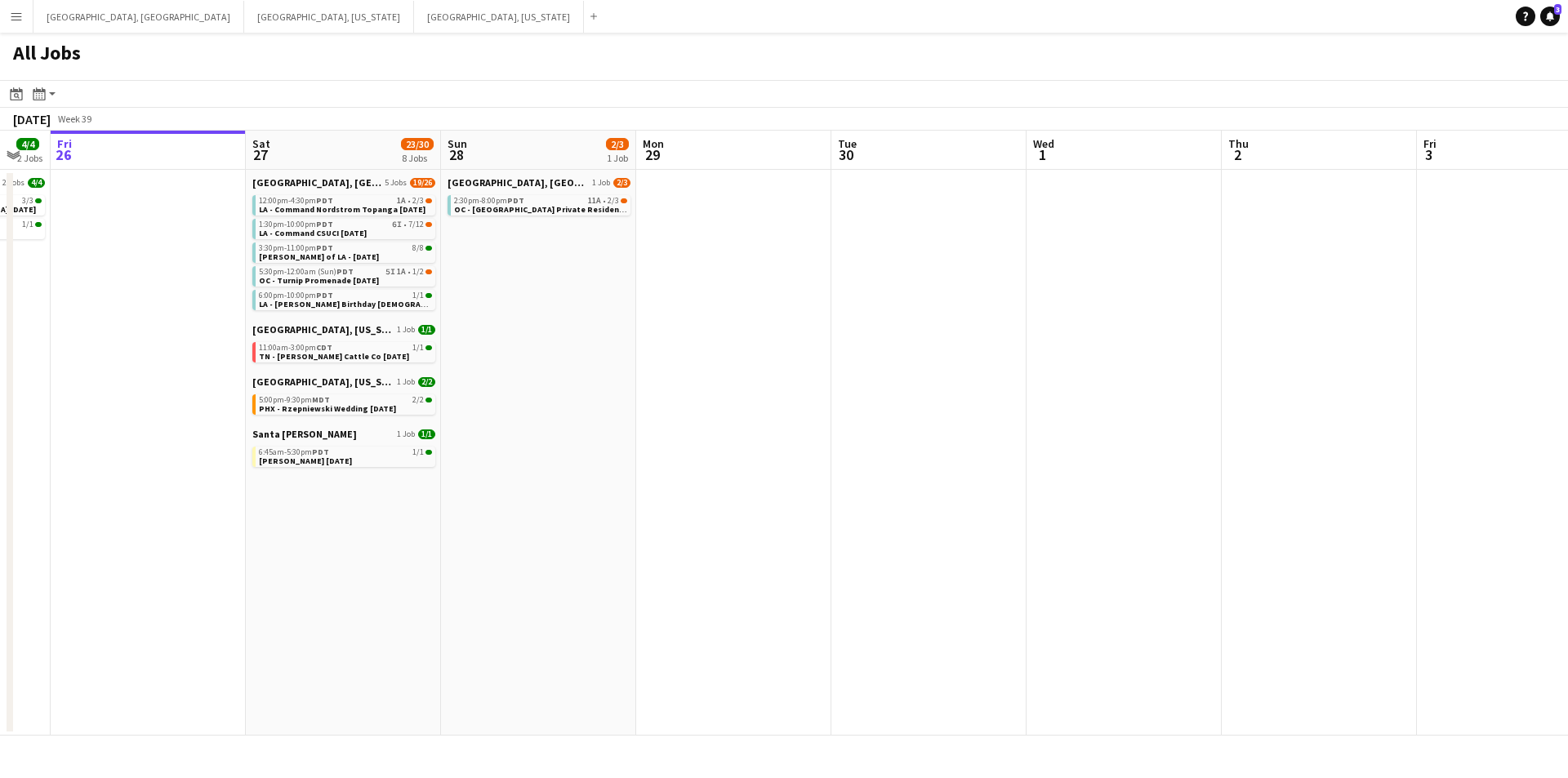
drag, startPoint x: 1158, startPoint y: 532, endPoint x: 898, endPoint y: 539, distance: 260.1
click at [899, 538] on app-calendar-viewport "Tue 23 3/3 2 Jobs Wed 24 Thu 25 4/4 2 Jobs Fri 26 Sat 27 23/30 8 Jobs Sun 28 2/…" at bounding box center [784, 433] width 1568 height 605
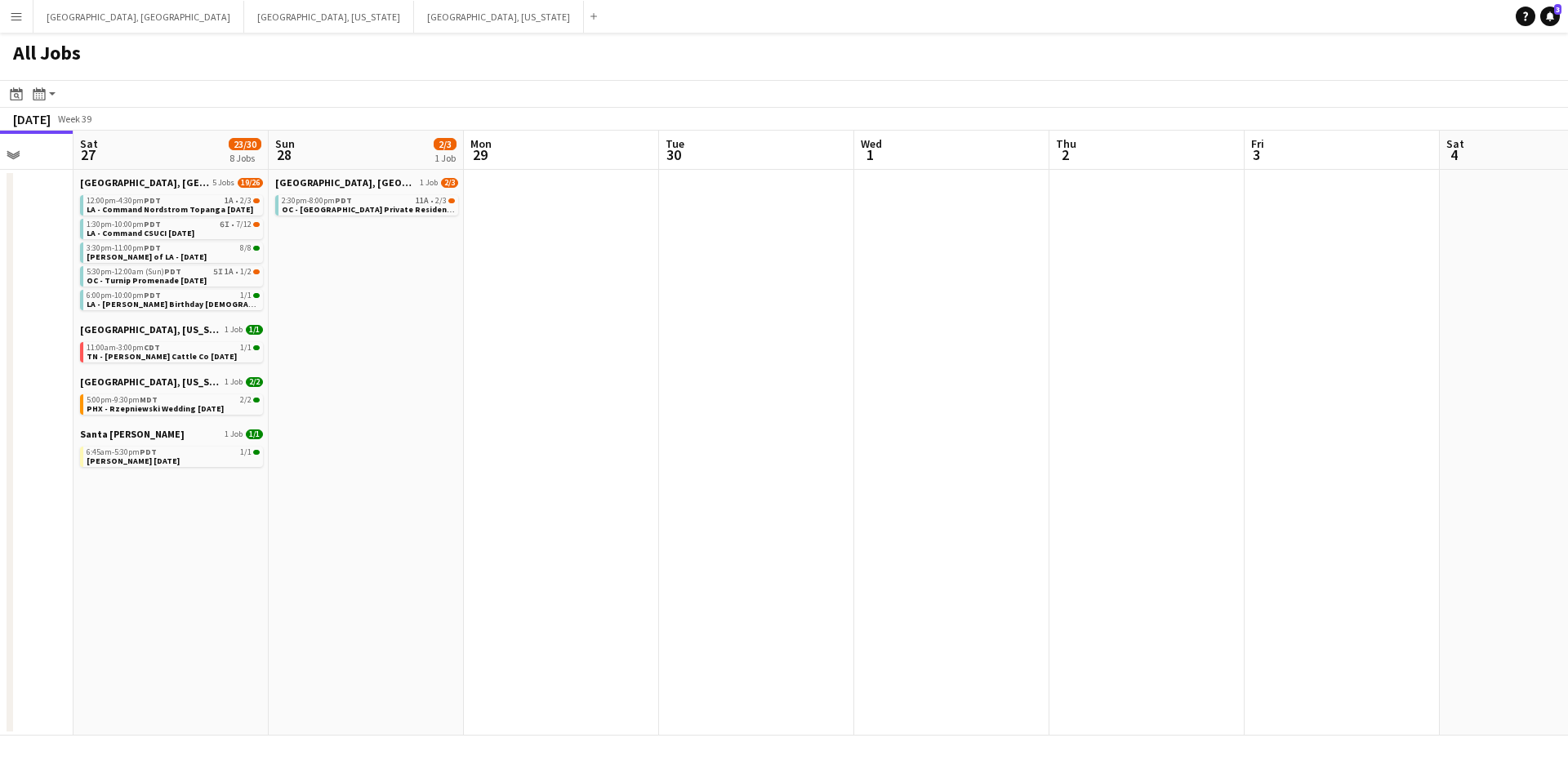
drag, startPoint x: 1086, startPoint y: 540, endPoint x: 824, endPoint y: 540, distance: 262.0
click at [824, 540] on app-calendar-viewport "Tue 23 3/3 2 Jobs Wed 24 Thu 25 4/4 2 Jobs Fri 26 Sat 27 23/30 8 Jobs Sun 28 2/…" at bounding box center [784, 433] width 1568 height 605
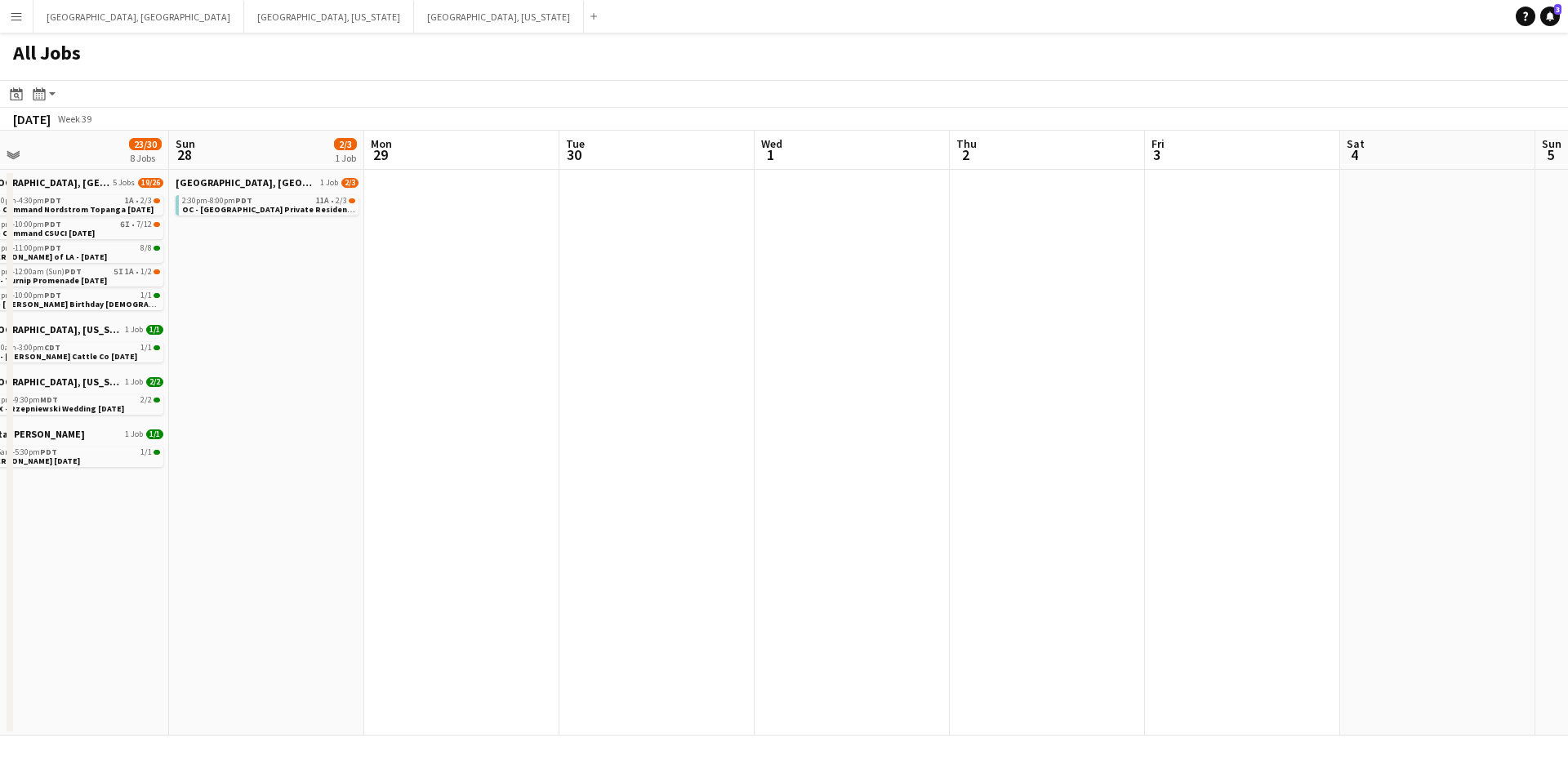
drag, startPoint x: 7, startPoint y: 13, endPoint x: 25, endPoint y: 17, distance: 18.4
click at [9, 13] on button "Menu" at bounding box center [16, 16] width 33 height 33
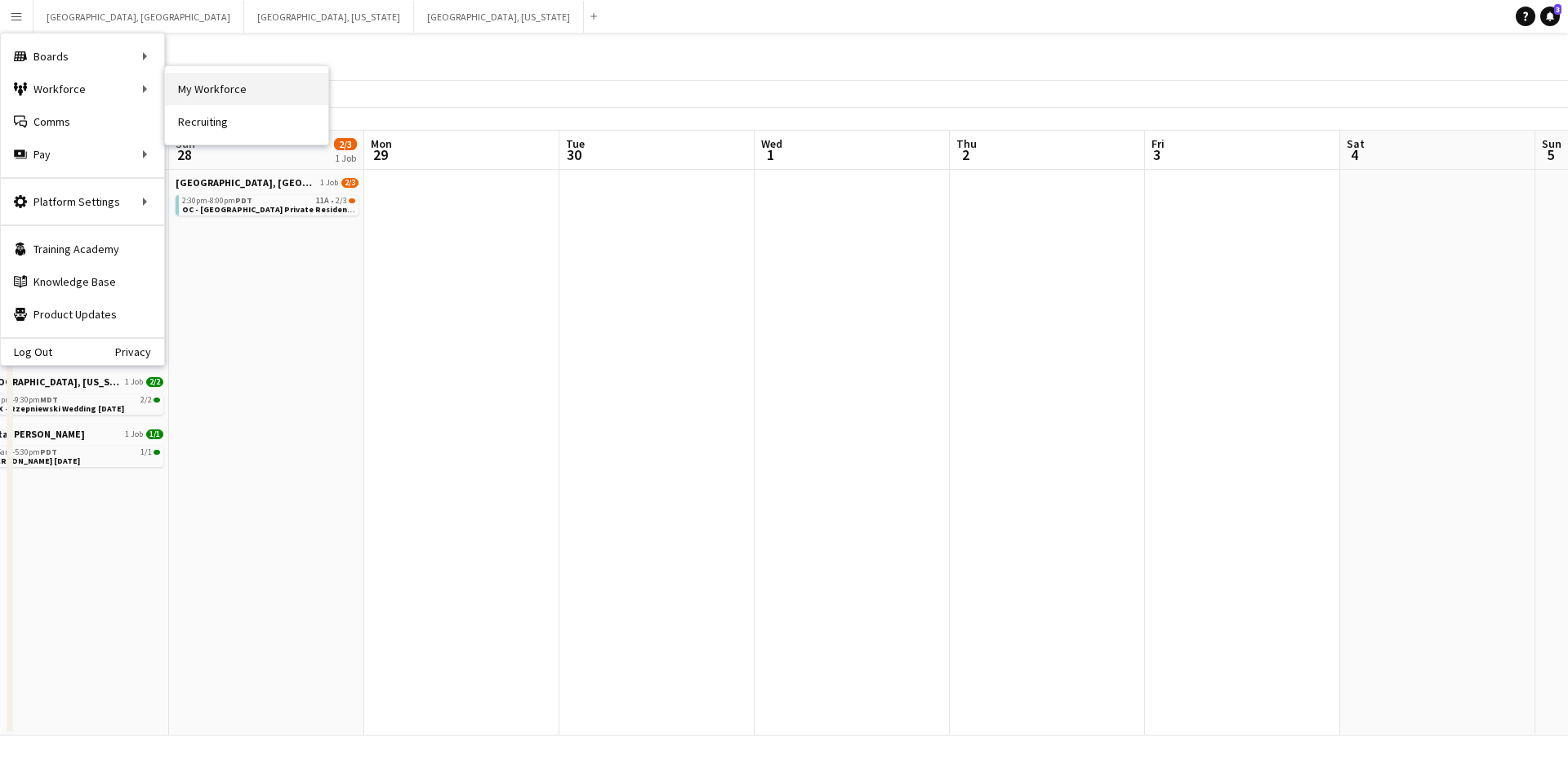
click at [233, 87] on link "My Workforce" at bounding box center [246, 89] width 164 height 33
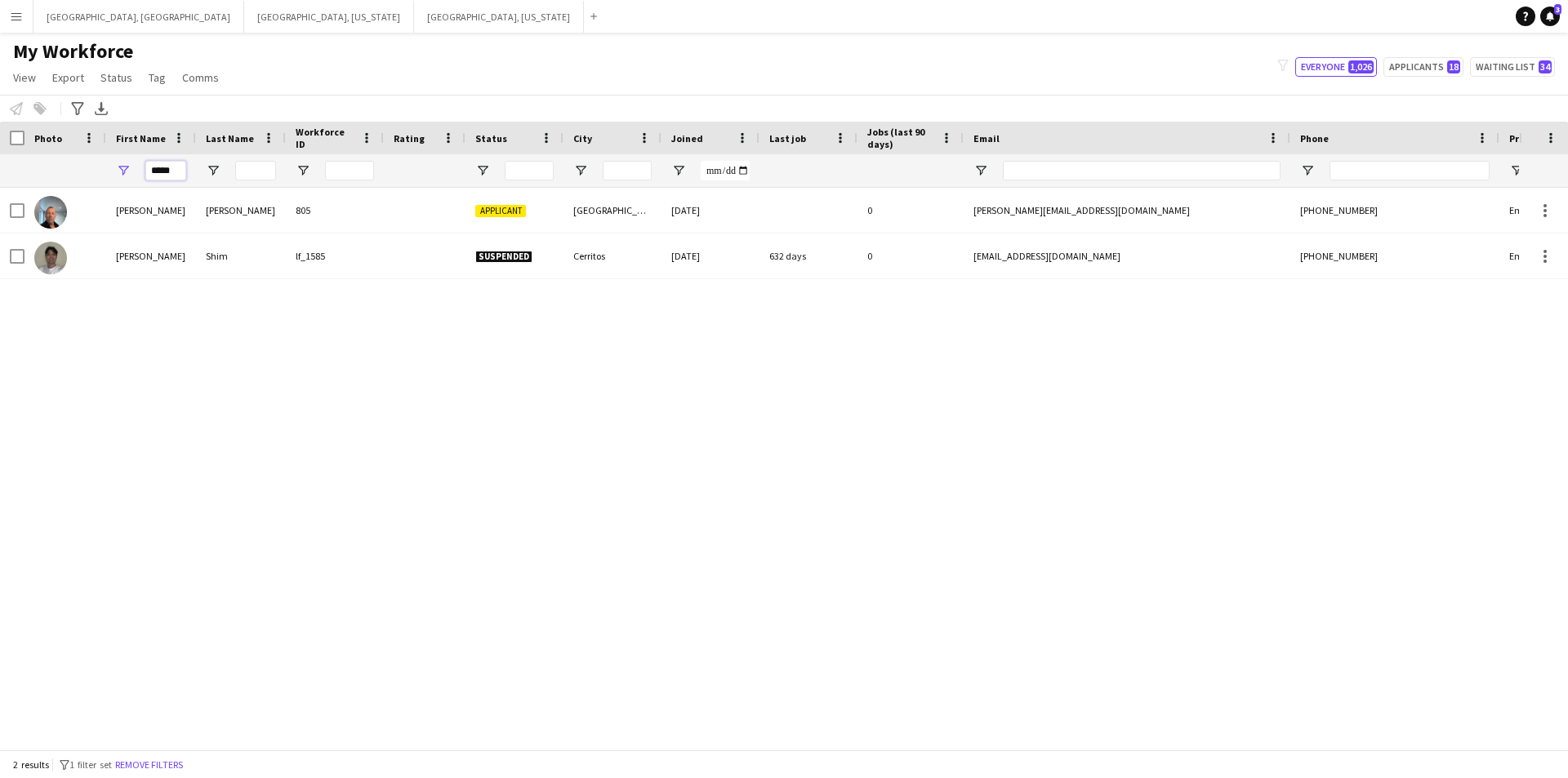
click at [165, 168] on input "*****" at bounding box center [165, 170] width 41 height 20
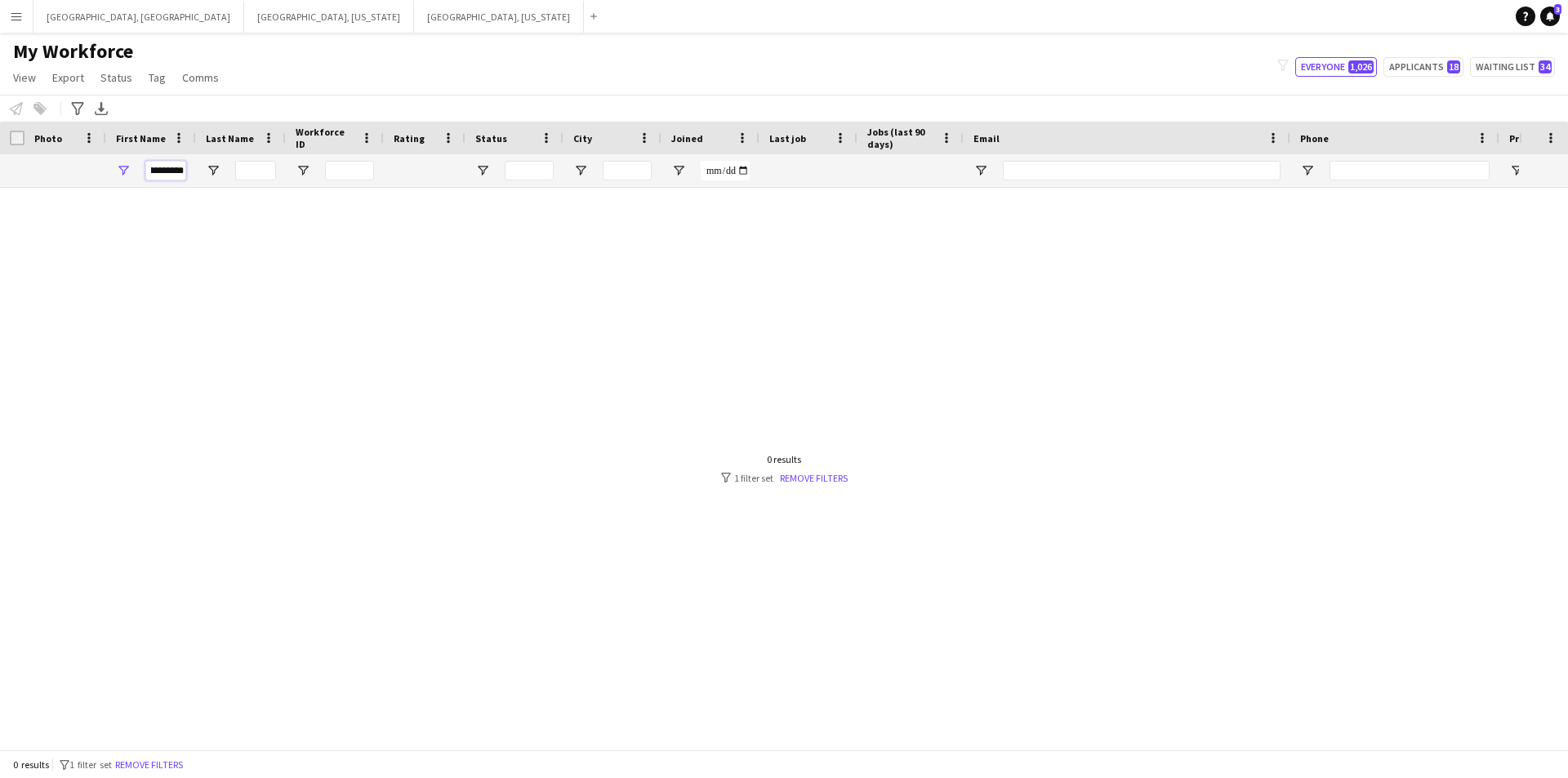
type input "**********"
click at [811, 500] on div at bounding box center [759, 463] width 1519 height 550
click at [804, 484] on div at bounding box center [759, 463] width 1519 height 550
click at [804, 476] on link "Remove filters" at bounding box center [813, 478] width 68 height 12
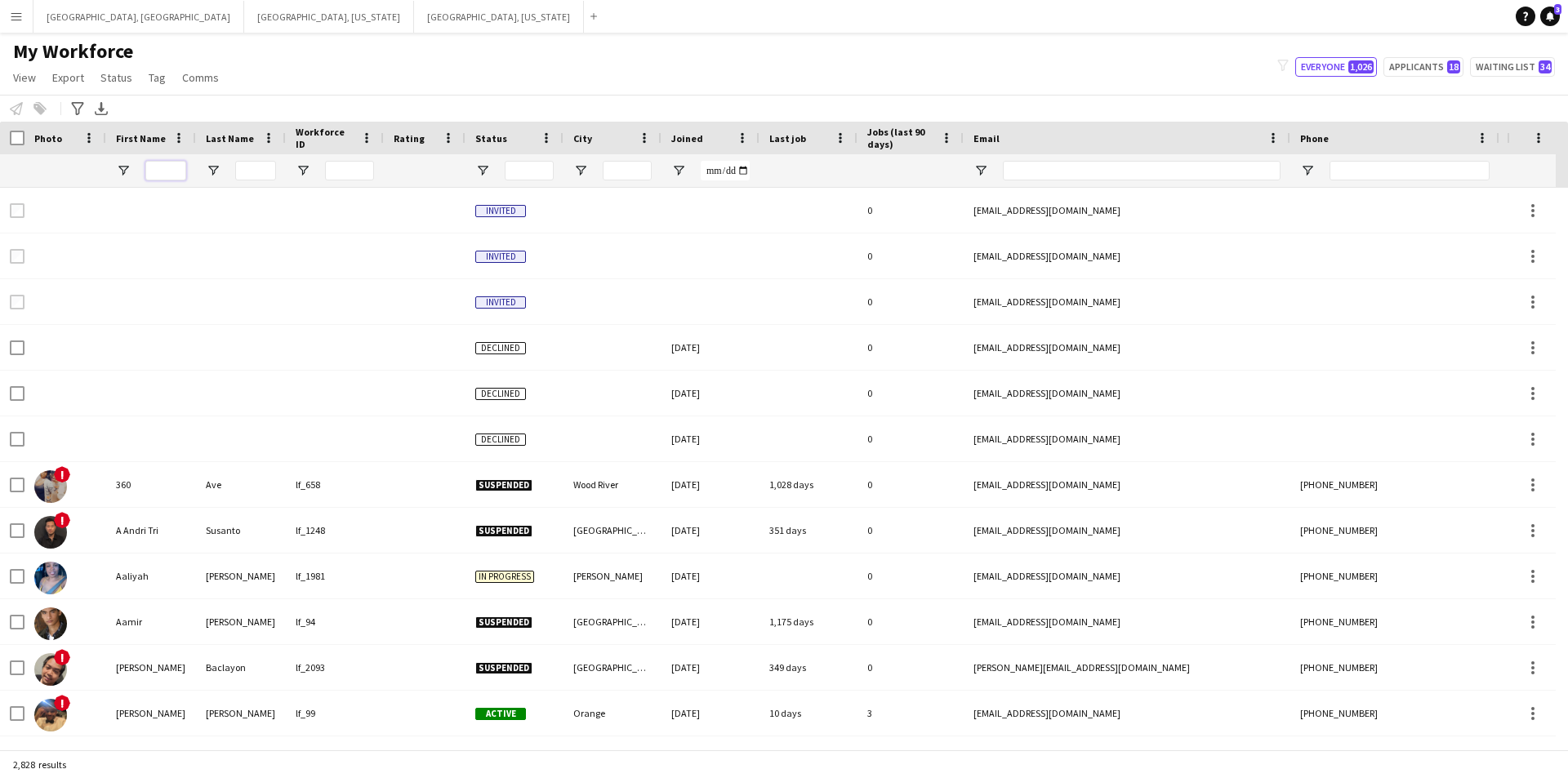
drag, startPoint x: 173, startPoint y: 178, endPoint x: 160, endPoint y: 180, distance: 13.2
click at [165, 179] on input "First Name Filter Input" at bounding box center [165, 170] width 41 height 20
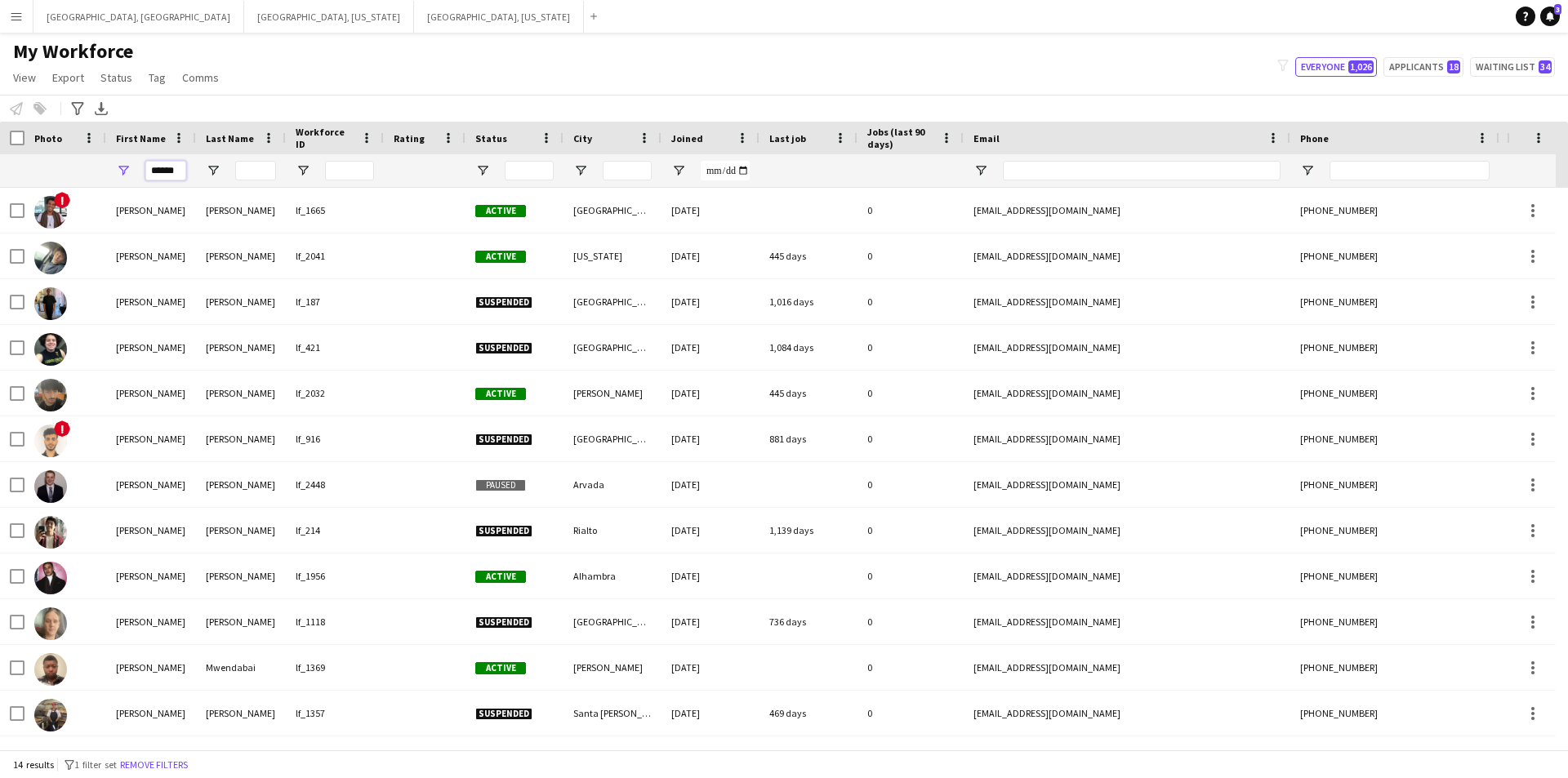
type input "******"
click at [262, 164] on input "Last Name Filter Input" at bounding box center [256, 170] width 41 height 20
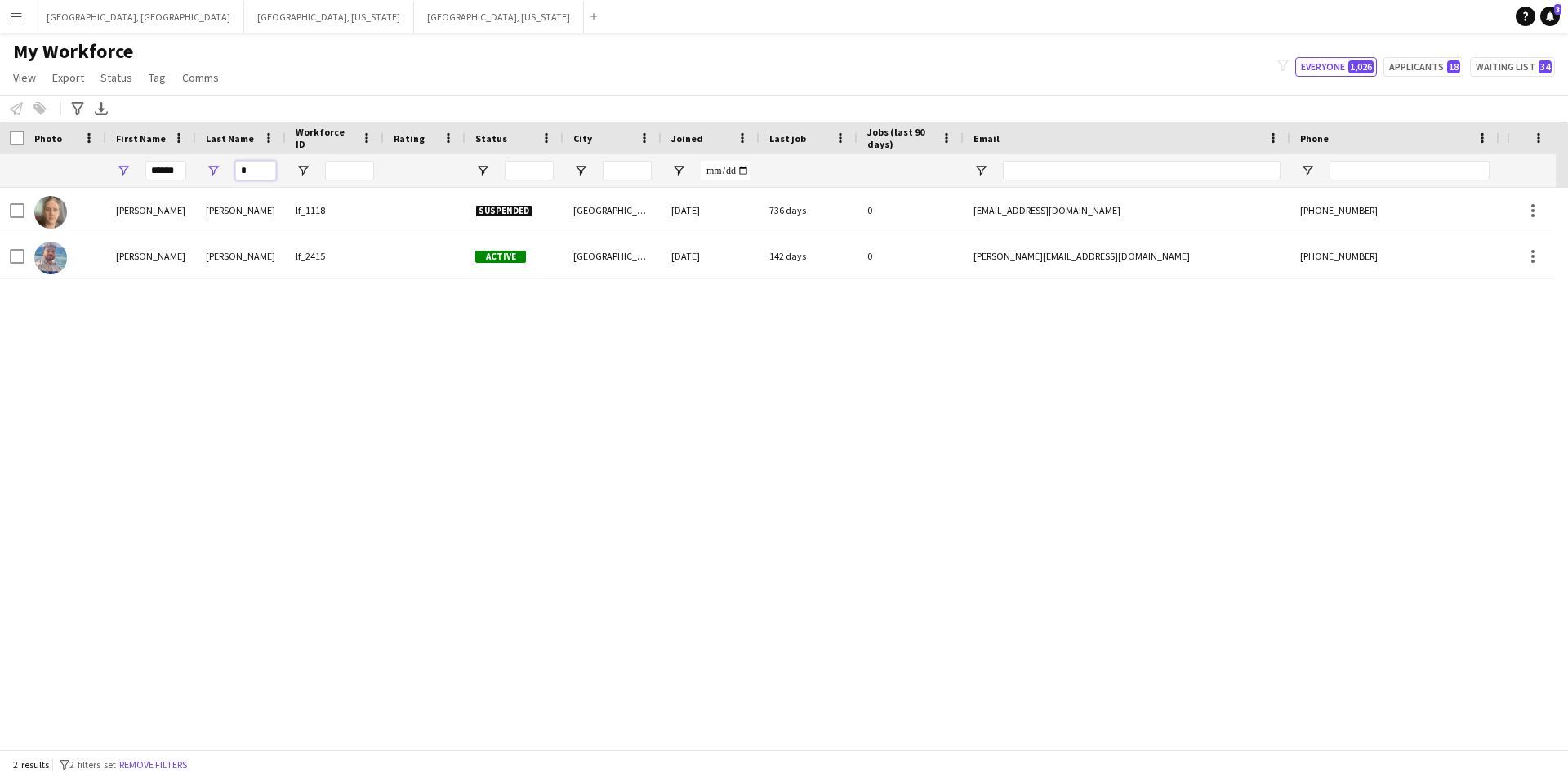
type input "**"
click at [243, 166] on input "**" at bounding box center [256, 170] width 41 height 20
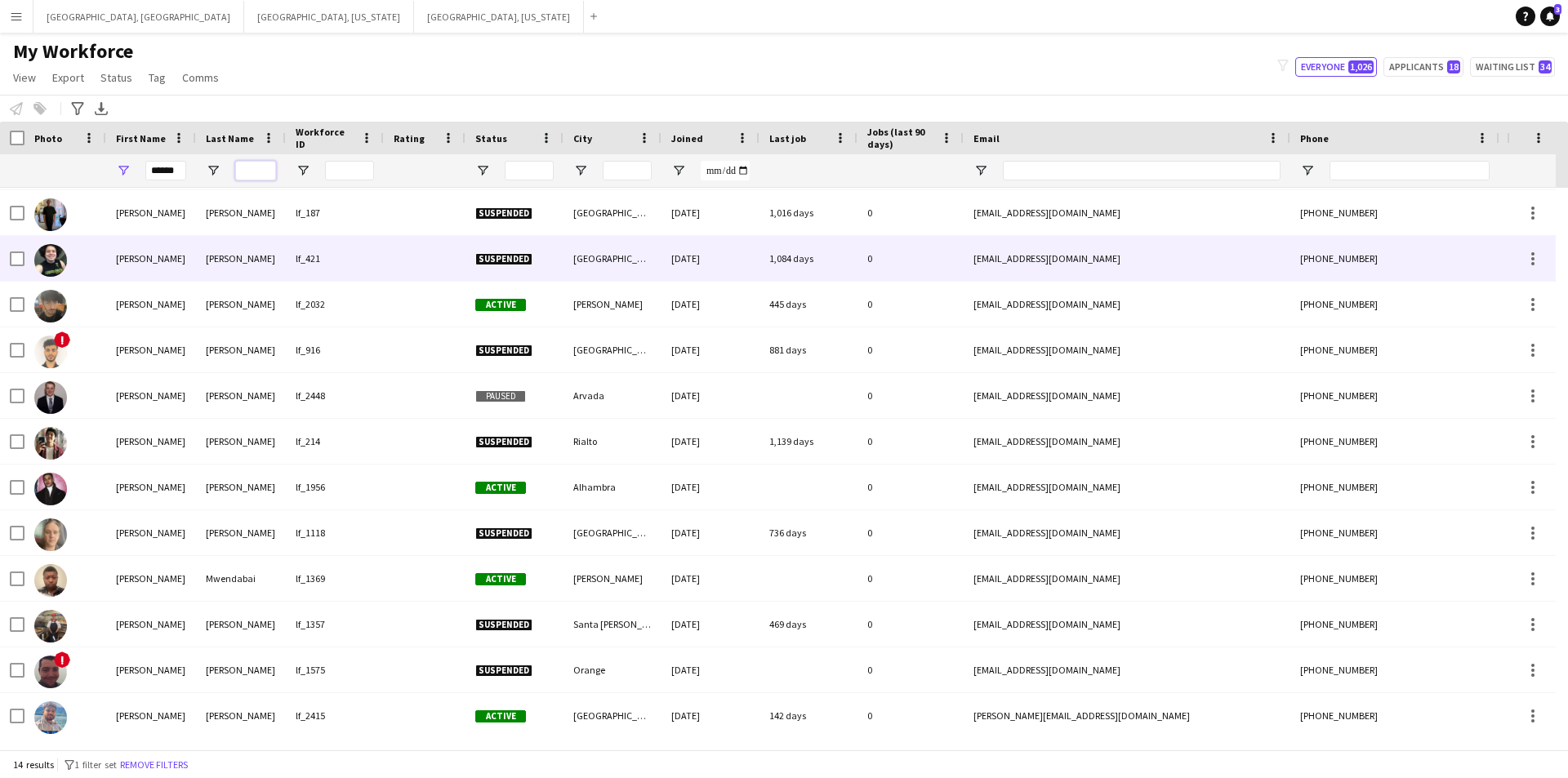
scroll to position [91, 0]
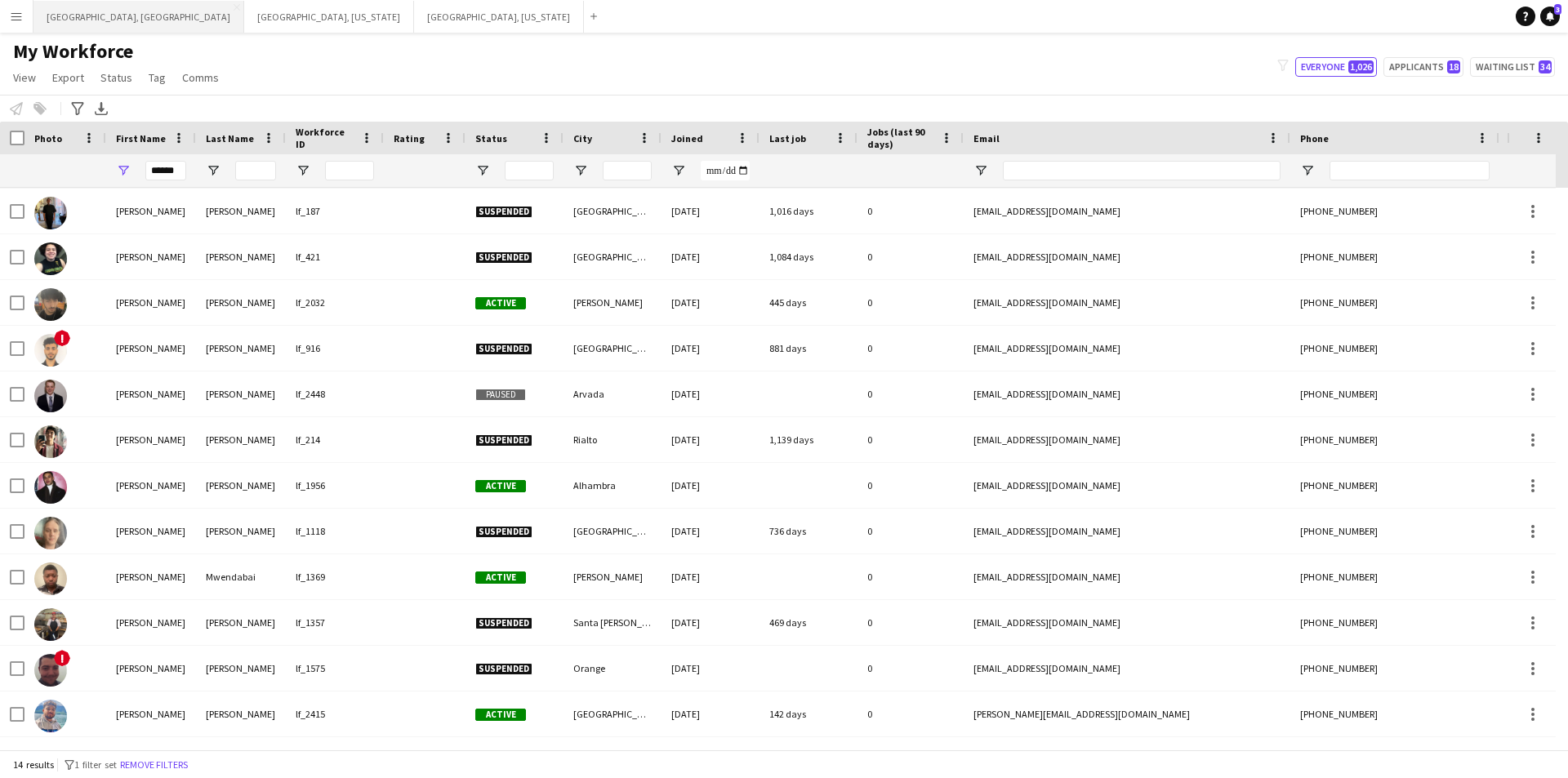
click at [71, 16] on button "[GEOGRAPHIC_DATA], [GEOGRAPHIC_DATA] Close" at bounding box center [138, 17] width 210 height 32
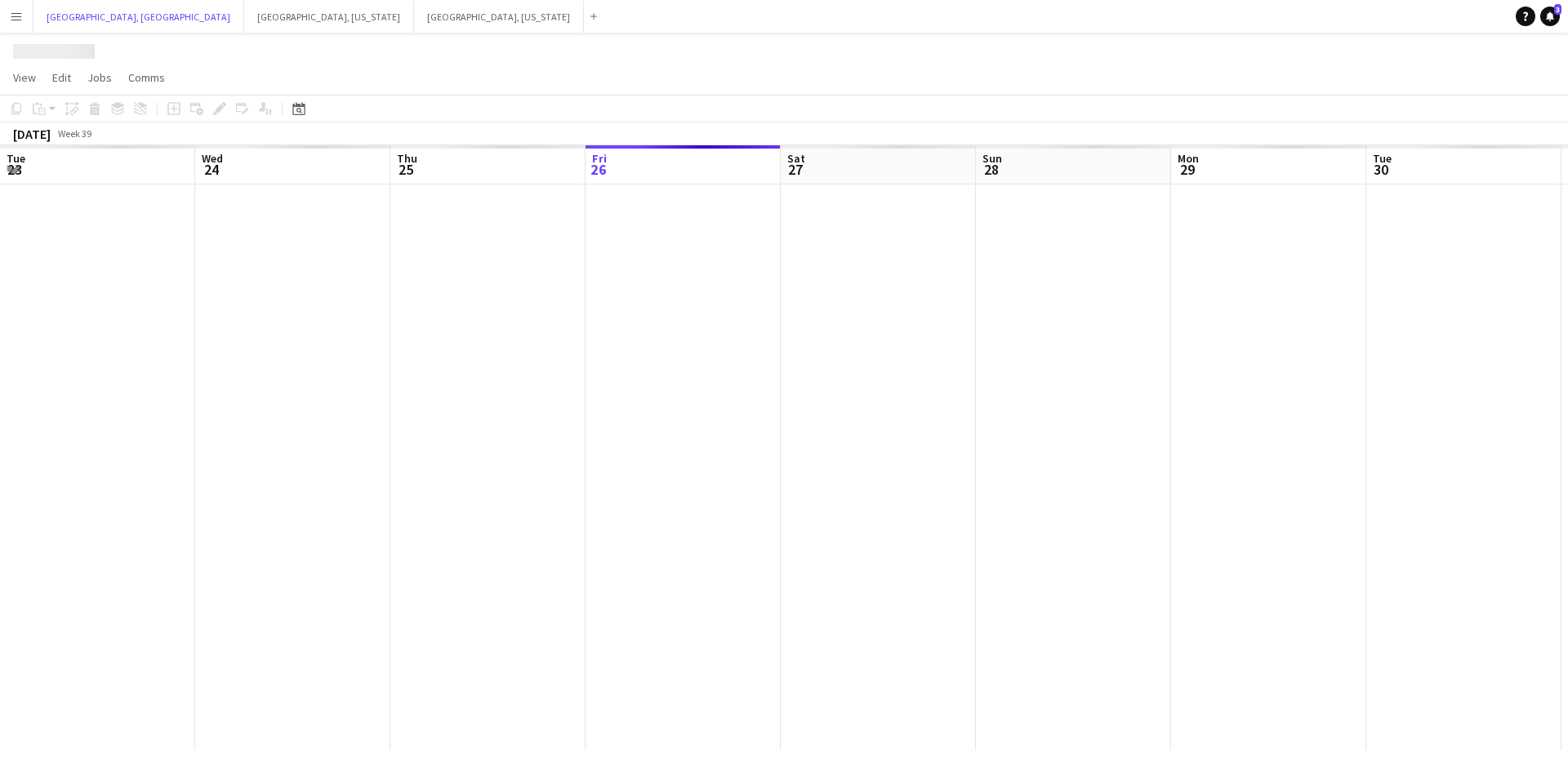
scroll to position [0, 391]
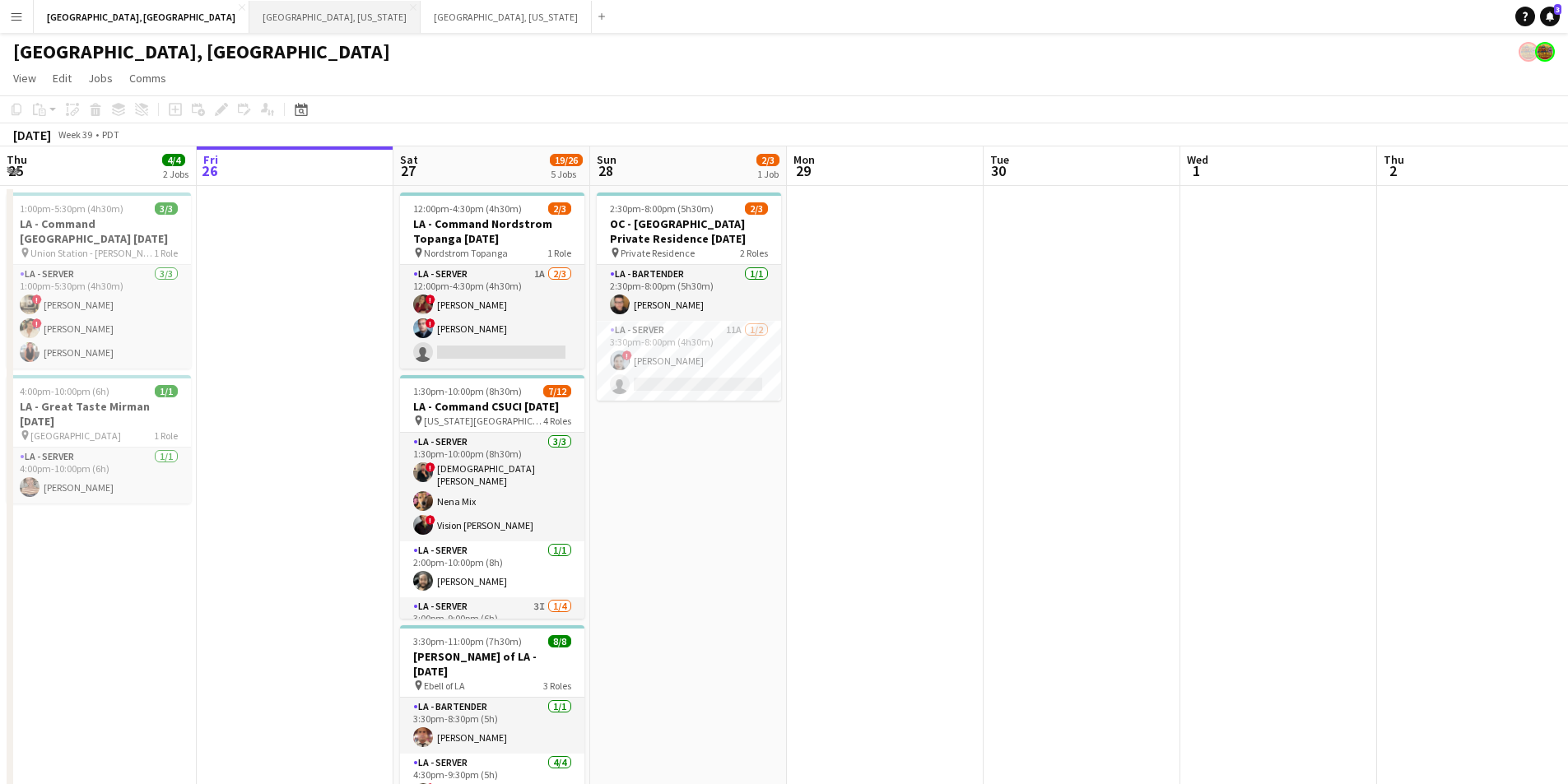
click at [250, 3] on button "[GEOGRAPHIC_DATA], [US_STATE] Close" at bounding box center [335, 17] width 172 height 32
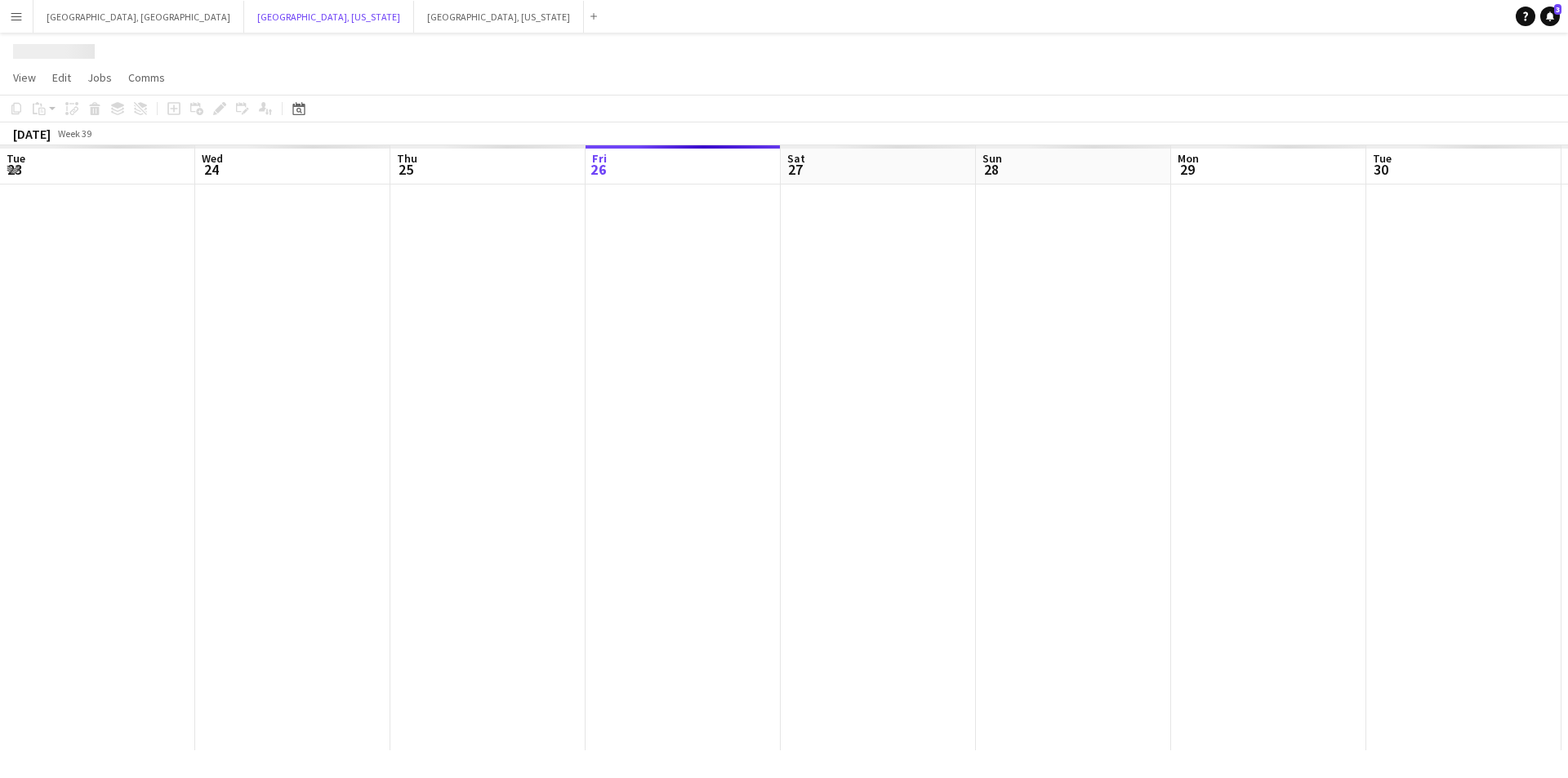
scroll to position [0, 391]
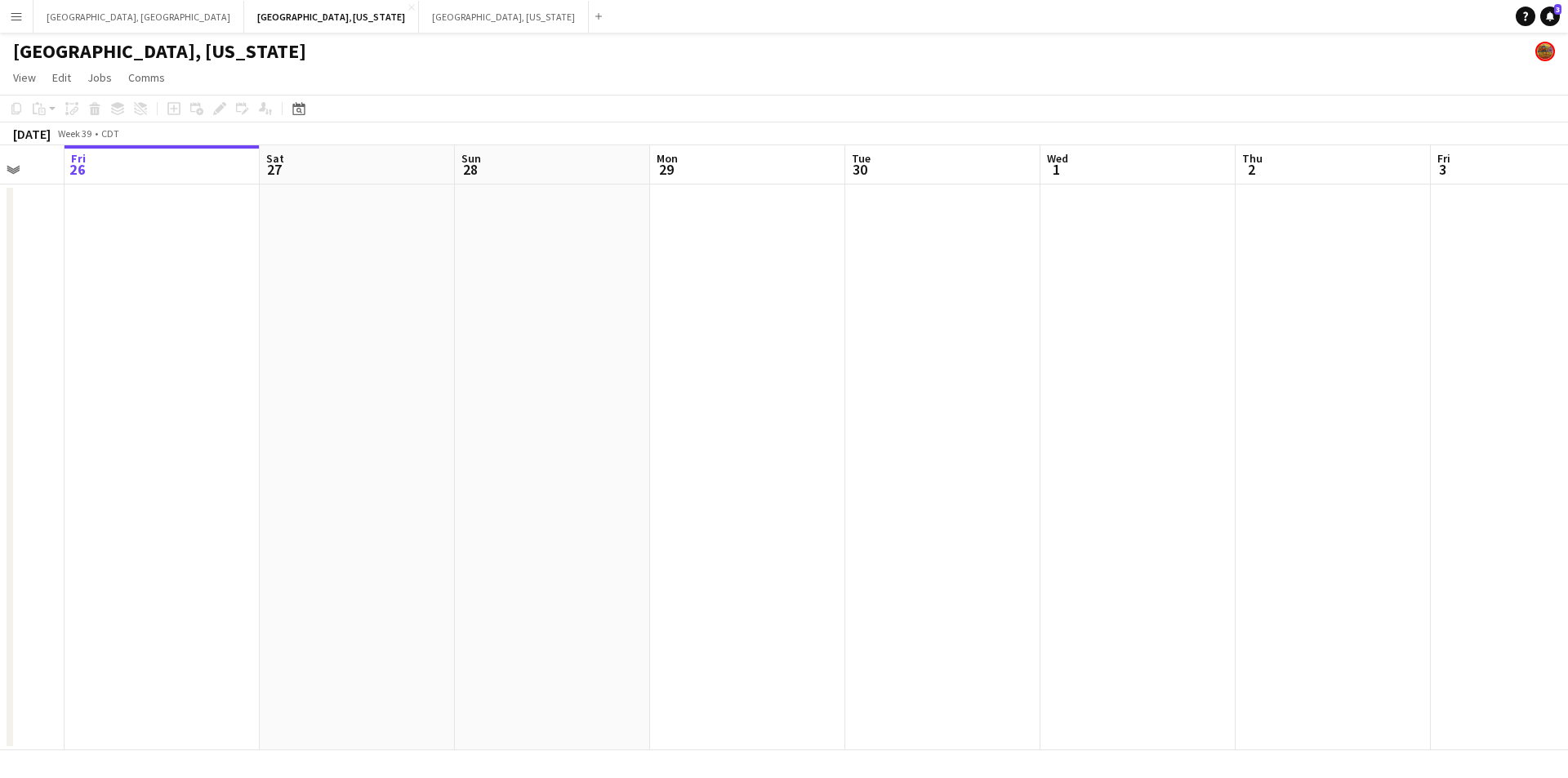
drag, startPoint x: 1017, startPoint y: 404, endPoint x: 269, endPoint y: 460, distance: 750.1
click at [281, 458] on app-calendar-viewport "Tue 23 3/3 2 Jobs Wed 24 Thu 25 Fri 26 Sat 27 Sun 28 Mon 29 Tue 30 Wed 1 Thu 2 …" at bounding box center [784, 447] width 1568 height 605
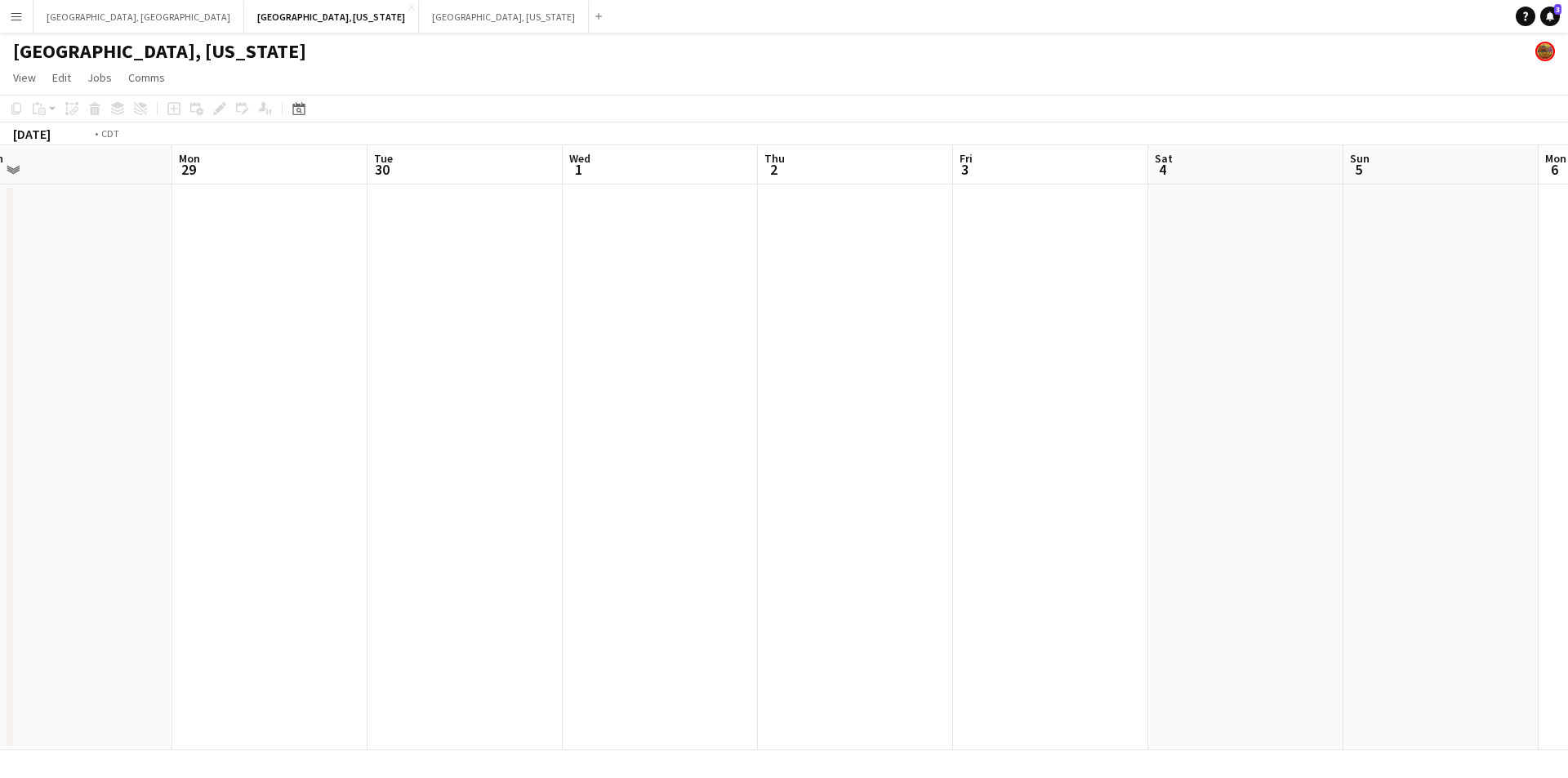
drag, startPoint x: 1075, startPoint y: 341, endPoint x: 468, endPoint y: 439, distance: 614.9
click at [468, 439] on app-calendar-viewport "Fri 26 Sat 27 Sun 28 Mon 29 Tue 30 Wed 1 Thu 2 Fri 3 Sat 4 Sun 5 Mon 6 Tue 7 We…" at bounding box center [784, 447] width 1568 height 605
drag, startPoint x: 1292, startPoint y: 378, endPoint x: 673, endPoint y: 498, distance: 630.5
click at [683, 495] on app-calendar-viewport "Mon 29 Tue 30 Wed 1 Thu 2 Fri 3 Sat 4 Sun 5 Mon 6 Tue 7 Wed 8 Thu 9 Fri 10 Sat …" at bounding box center [784, 447] width 1568 height 605
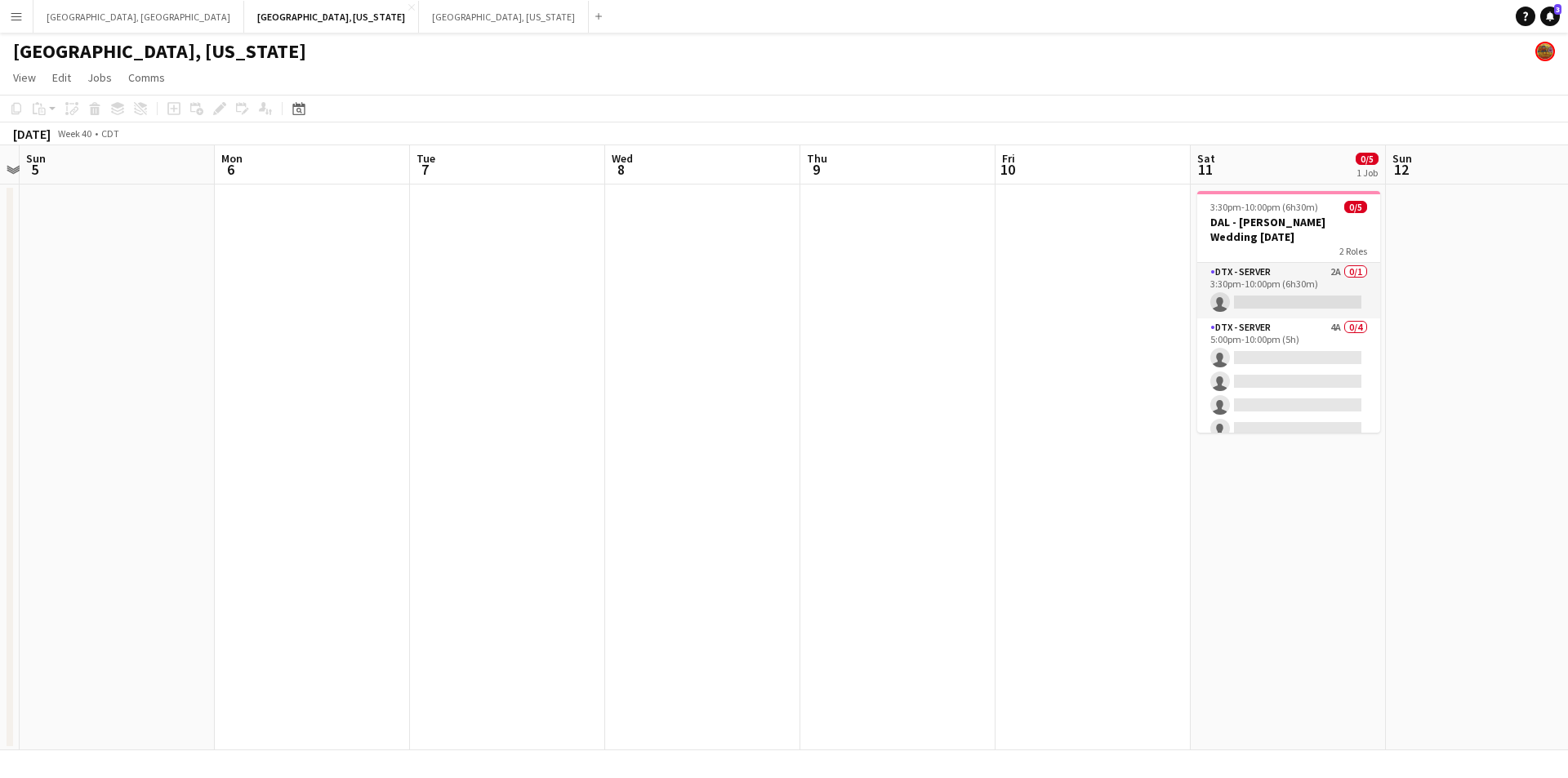
scroll to position [0, 524]
drag, startPoint x: 1269, startPoint y: 407, endPoint x: 971, endPoint y: 457, distance: 302.2
click at [971, 457] on app-calendar-viewport "Thu 2 Fri 3 Sat 4 Sun 5 Mon 6 Tue 7 Wed 8 Thu 9 Fri 10 Sat 11 0/5 1 Job Sun 12 …" at bounding box center [784, 447] width 1568 height 605
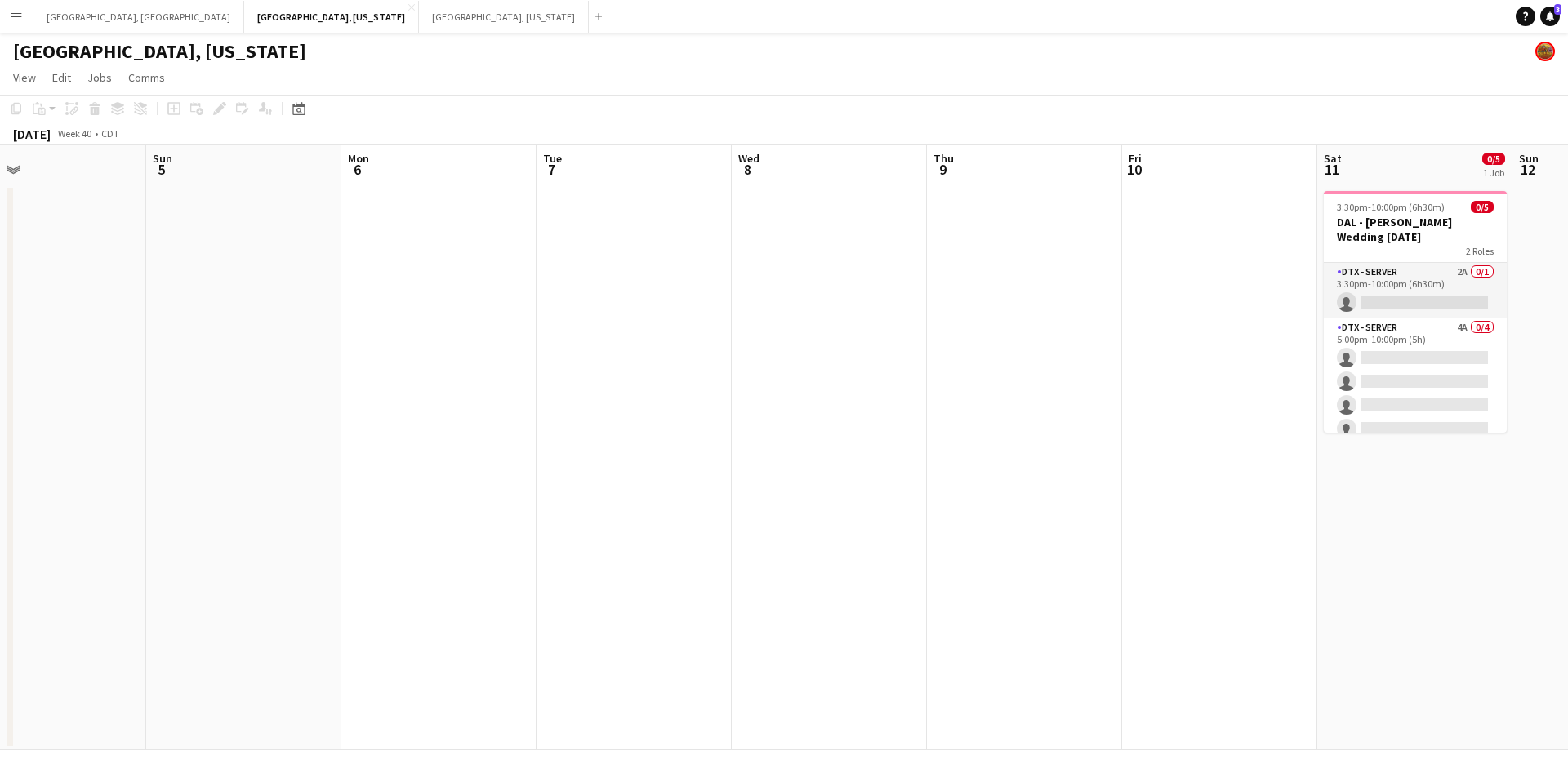
drag, startPoint x: 251, startPoint y: 493, endPoint x: 726, endPoint y: 399, distance: 484.2
click at [726, 399] on app-calendar-viewport "Thu 2 Fri 3 Sat 4 Sun 5 Mon 6 Tue 7 Wed 8 Thu 9 Fri 10 Sat 11 0/5 1 Job Sun 12 …" at bounding box center [784, 447] width 1568 height 605
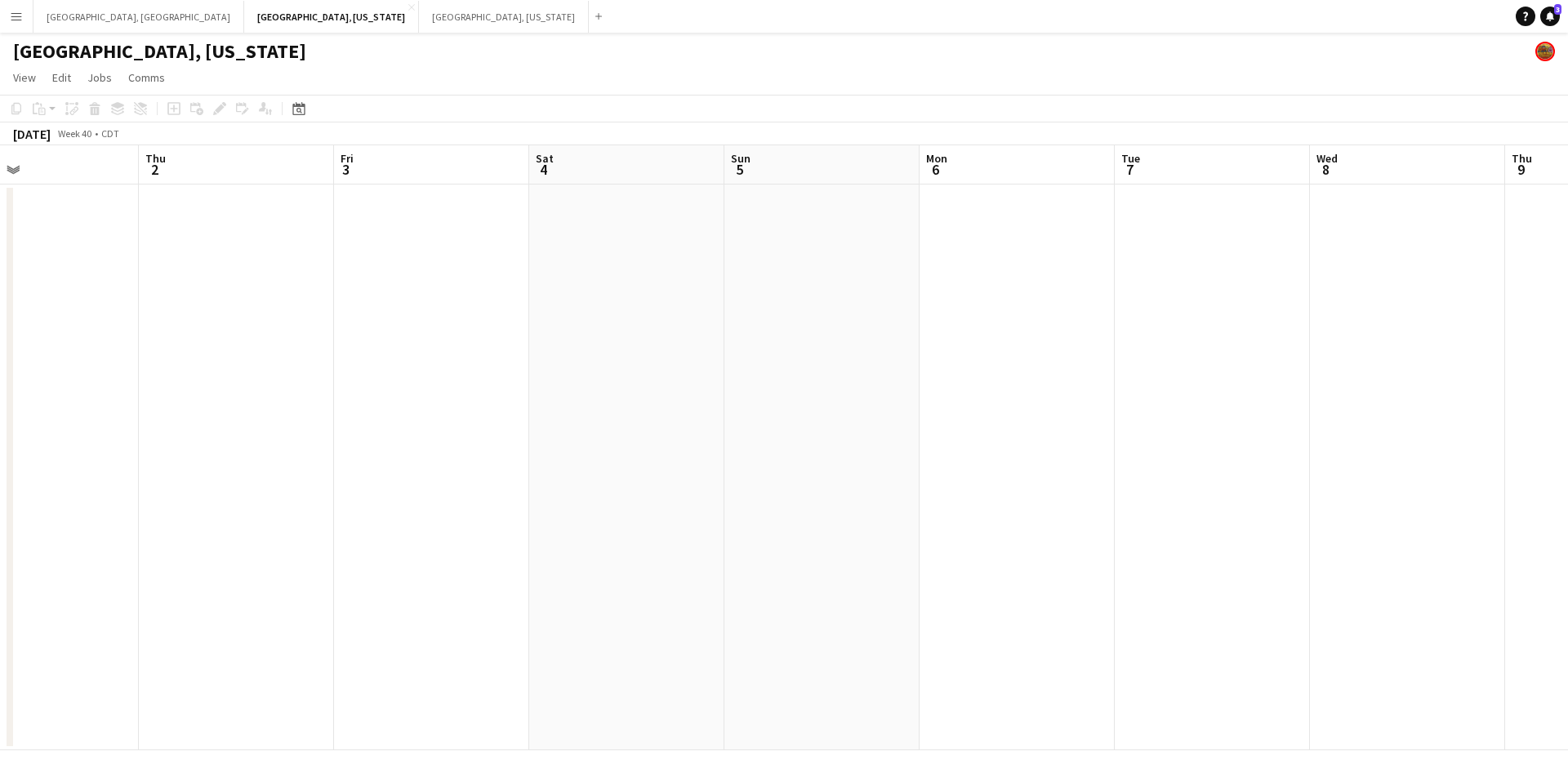
drag, startPoint x: 439, startPoint y: 436, endPoint x: 1044, endPoint y: 383, distance: 607.3
click at [1044, 383] on app-calendar-viewport "Mon 29 Tue 30 Wed 1 Thu 2 Fri 3 Sat 4 Sun 5 Mon 6 Tue 7 Wed 8 Thu 9 Fri 10 Sat …" at bounding box center [784, 447] width 1568 height 605
drag, startPoint x: 488, startPoint y: 461, endPoint x: 1240, endPoint y: 360, distance: 758.8
click at [1240, 360] on app-calendar-viewport "Thu 25 Fri 26 Sat 27 Sun 28 Mon 29 Tue 30 Wed 1 Thu 2 Fri 3 Sat 4 Sun 5 Mon 6 T…" at bounding box center [784, 447] width 1568 height 605
drag, startPoint x: 597, startPoint y: 420, endPoint x: 571, endPoint y: 420, distance: 26.0
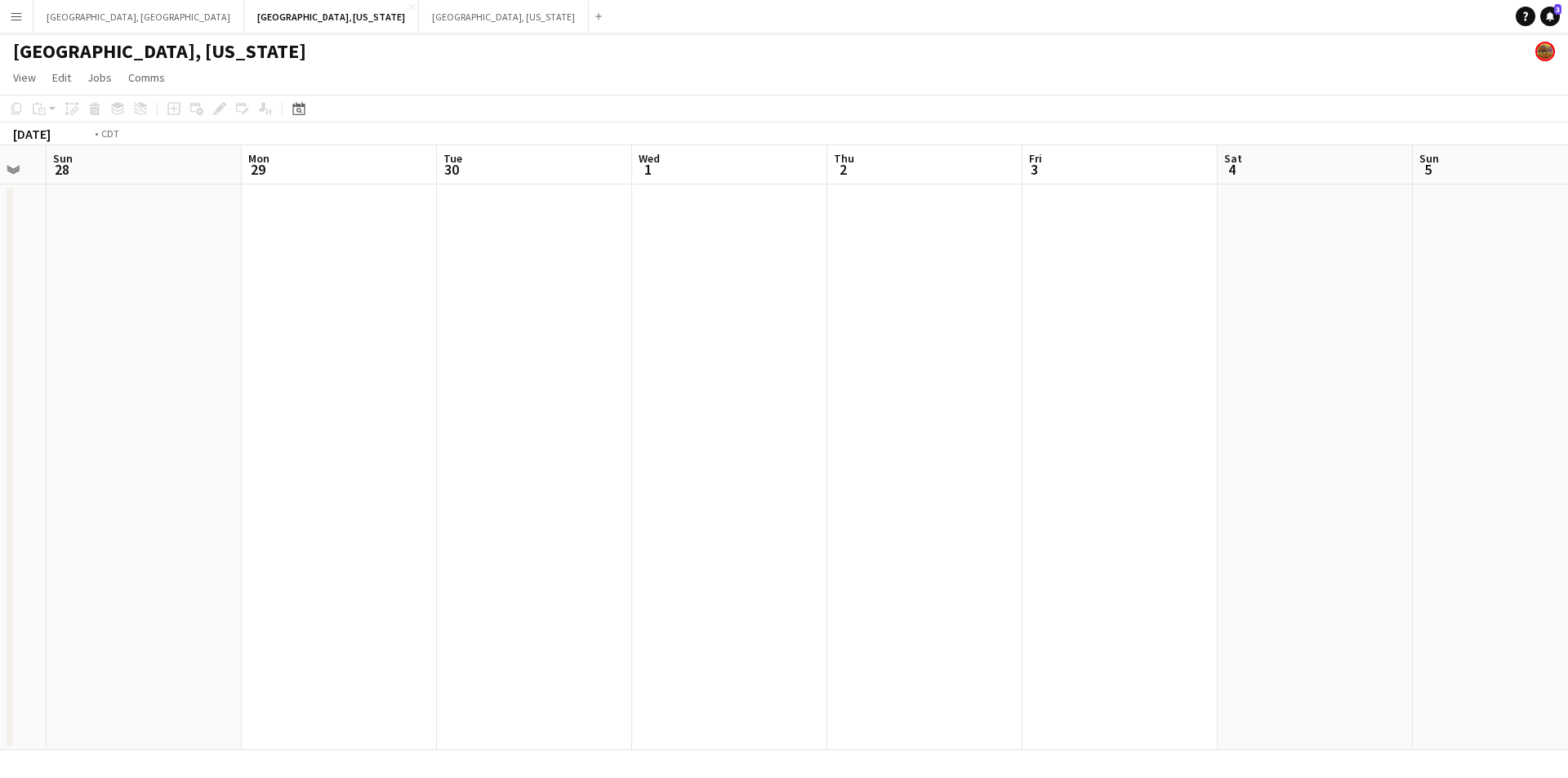
click at [570, 423] on app-calendar-viewport "Thu 25 Fri 26 Sat 27 Sun 28 Mon 29 Tue 30 Wed 1 Thu 2 Fri 3 Sat 4 Sun 5 Mon 6 T…" at bounding box center [784, 447] width 1568 height 605
click at [1049, 391] on app-calendar-viewport "Fri 26 Sat 27 Sun 28 Mon 29 Tue 30 Wed 1 Thu 2 Fri 3 Sat 4 Sun 5 Mon 6 Tue 7 We…" at bounding box center [784, 447] width 1568 height 605
drag, startPoint x: 525, startPoint y: 401, endPoint x: 475, endPoint y: 407, distance: 50.4
click at [488, 404] on app-calendar-viewport "Fri 26 Sat 27 Sun 28 Mon 29 Tue 30 Wed 1 Thu 2 Fri 3 Sat 4 Sun 5 Mon 6 Tue 7 We…" at bounding box center [784, 447] width 1568 height 605
drag, startPoint x: 714, startPoint y: 358, endPoint x: 1296, endPoint y: 323, distance: 583.1
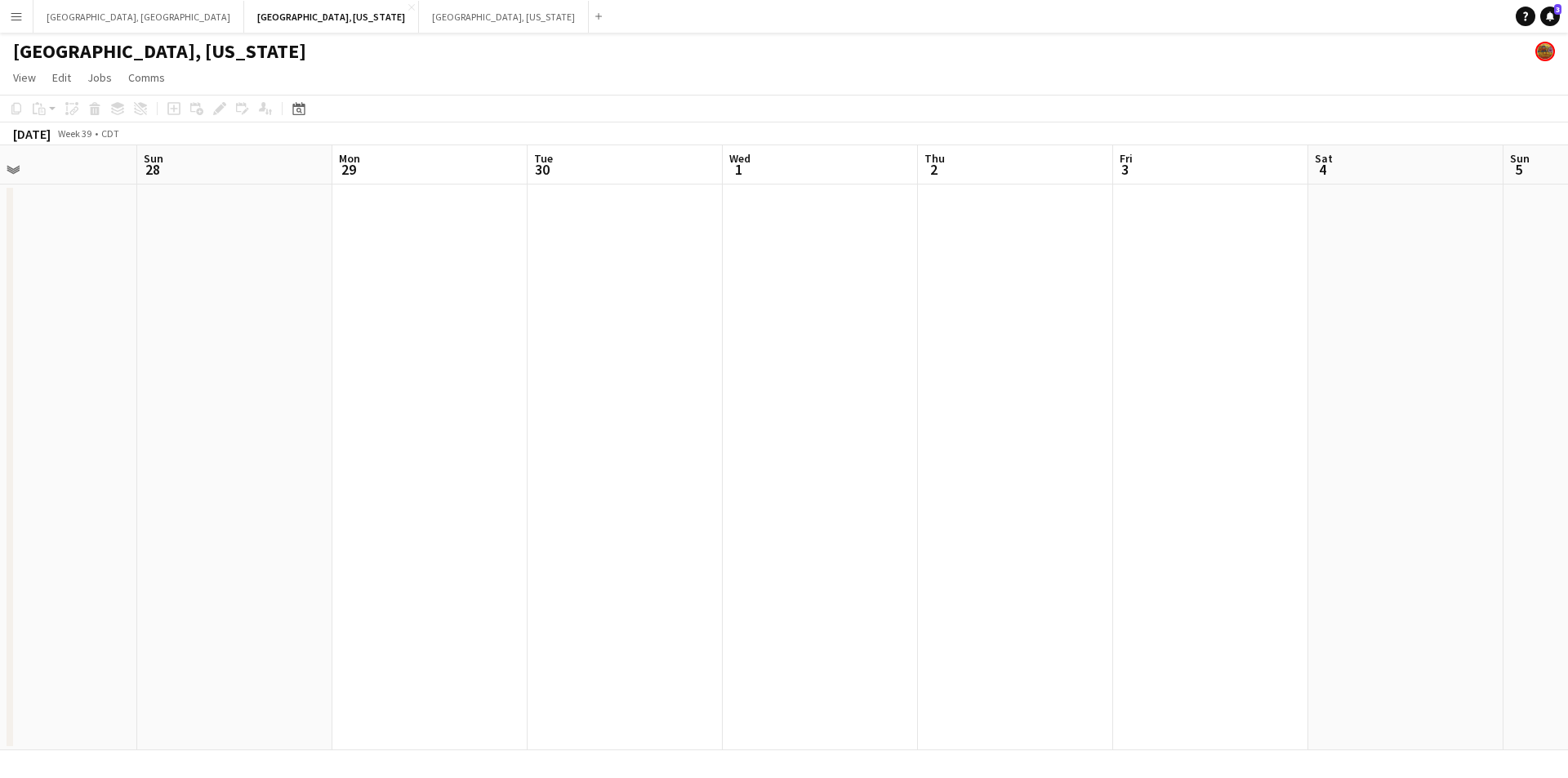
click at [1296, 323] on app-calendar-viewport "Thu 25 Fri 26 Sat 27 Sun 28 Mon 29 Tue 30 Wed 1 Thu 2 Fri 3 Sat 4 Sun 5 Mon 6 T…" at bounding box center [784, 447] width 1568 height 605
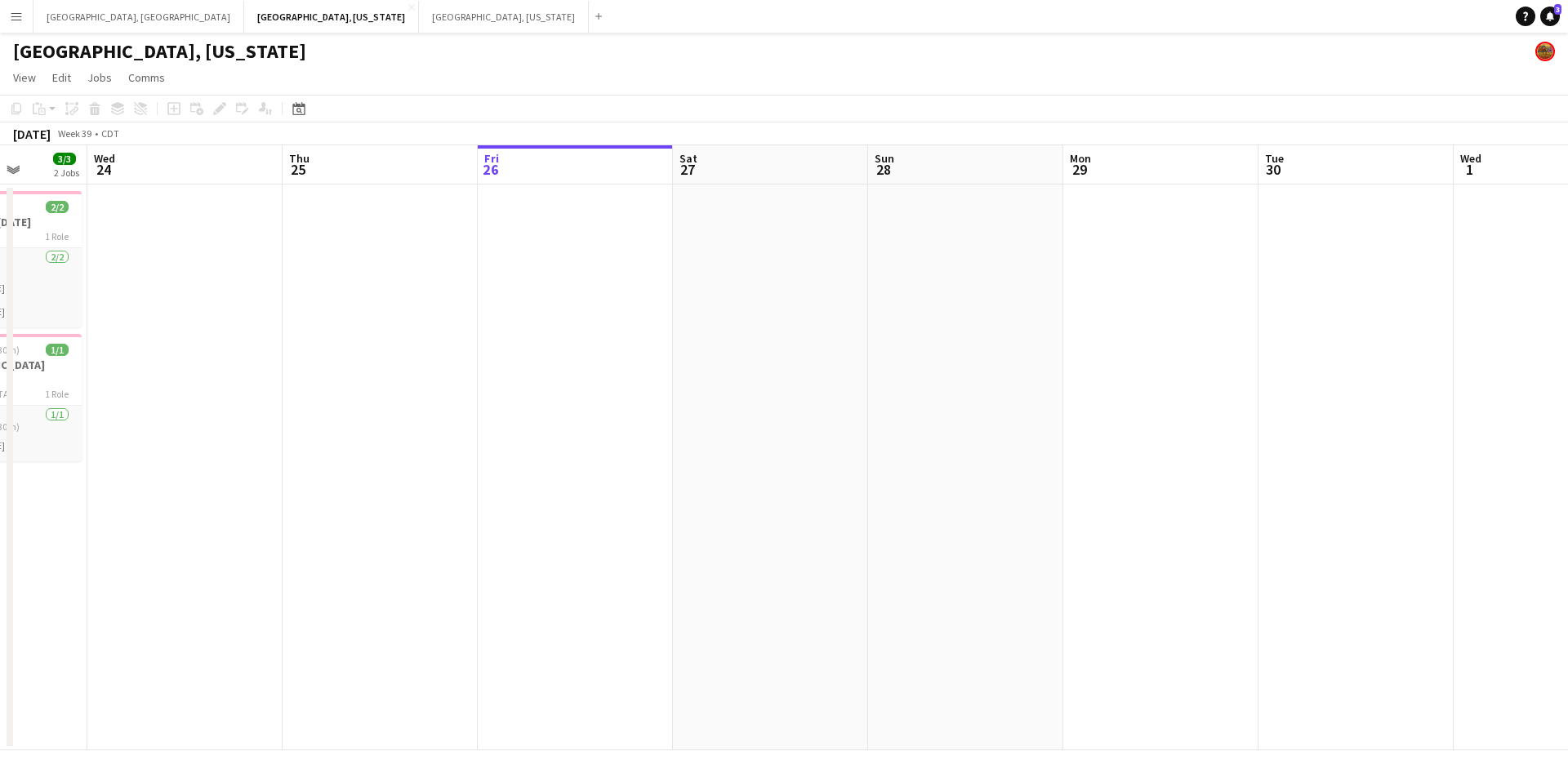
drag, startPoint x: 605, startPoint y: 339, endPoint x: 1036, endPoint y: 308, distance: 432.1
click at [1017, 309] on app-calendar-viewport "Mon 22 Tue 23 3/3 2 Jobs Wed 24 Thu 25 Fri 26 Sat 27 Sun 28 Mon 29 Tue 30 Wed 1…" at bounding box center [784, 447] width 1568 height 605
drag, startPoint x: 818, startPoint y: 307, endPoint x: 861, endPoint y: 300, distance: 43.6
click at [828, 306] on app-calendar-viewport "Sun 21 Mon 22 1/1 1 Job Tue 23 3/3 2 Jobs Wed 24 Thu 25 Fri 26 Sat 27 Sun 28 Mo…" at bounding box center [784, 447] width 1568 height 605
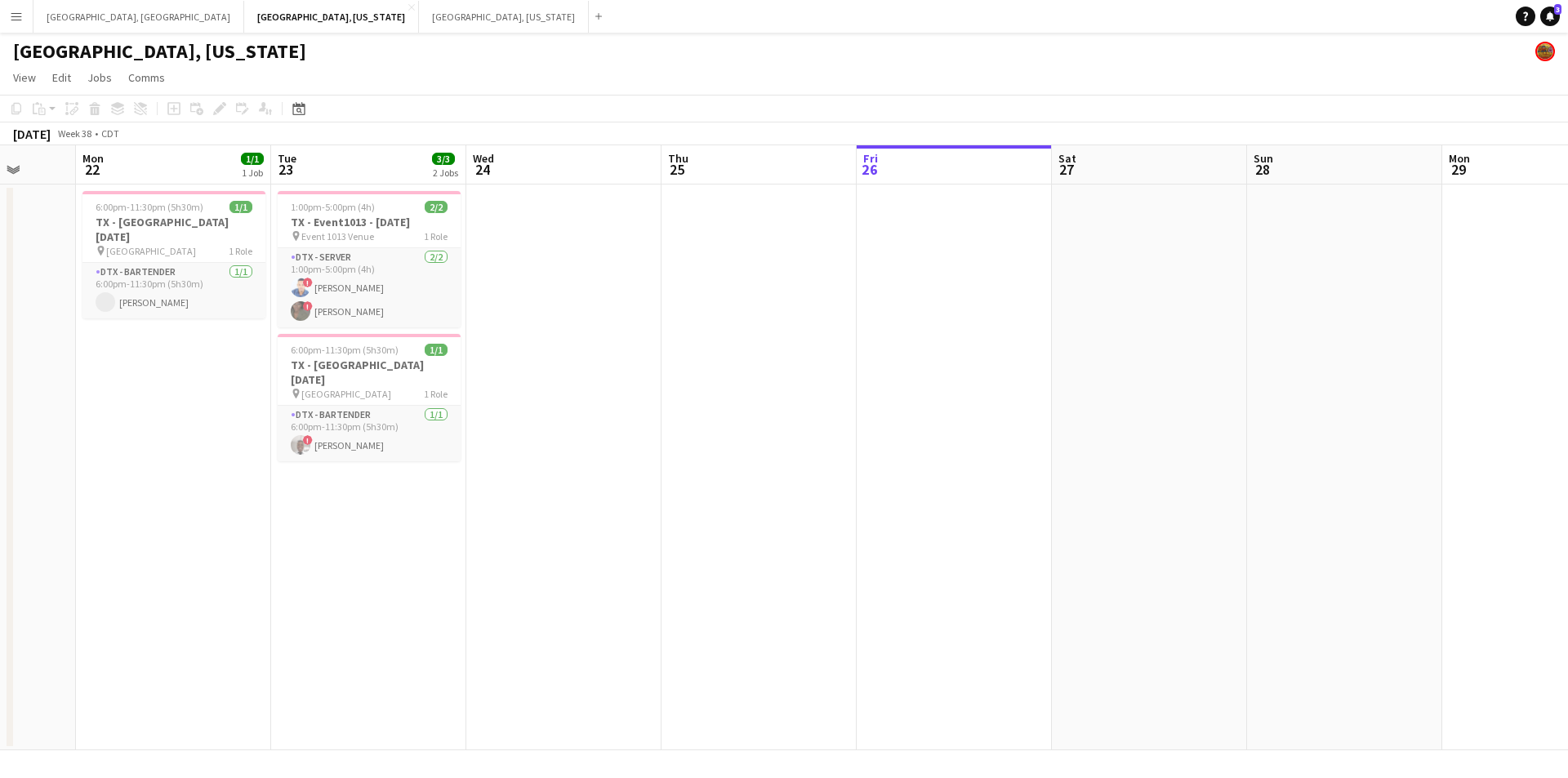
scroll to position [0, 480]
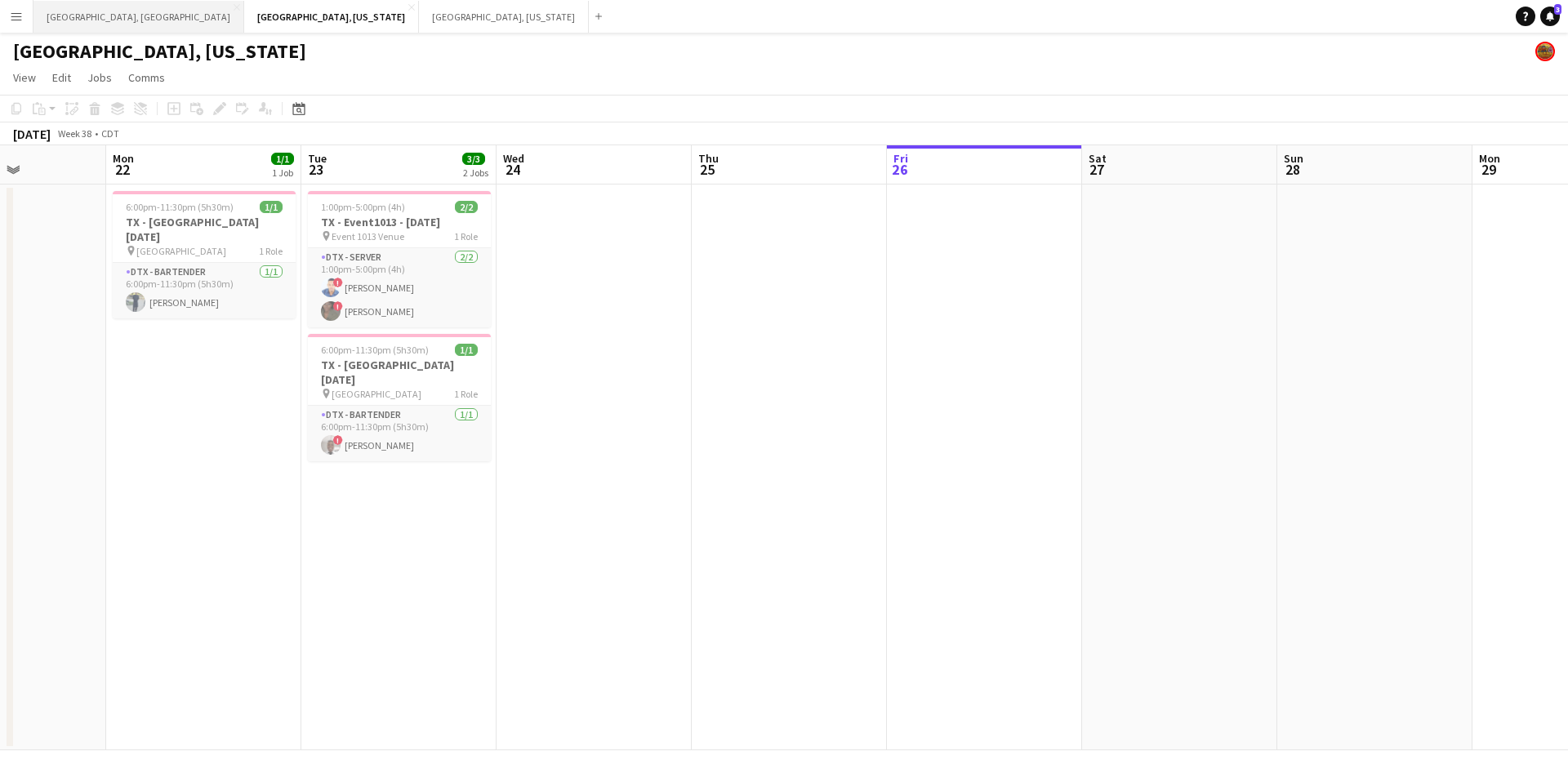
click at [63, 9] on button "[GEOGRAPHIC_DATA], [GEOGRAPHIC_DATA] Close" at bounding box center [138, 17] width 210 height 32
